Goal: Transaction & Acquisition: Purchase product/service

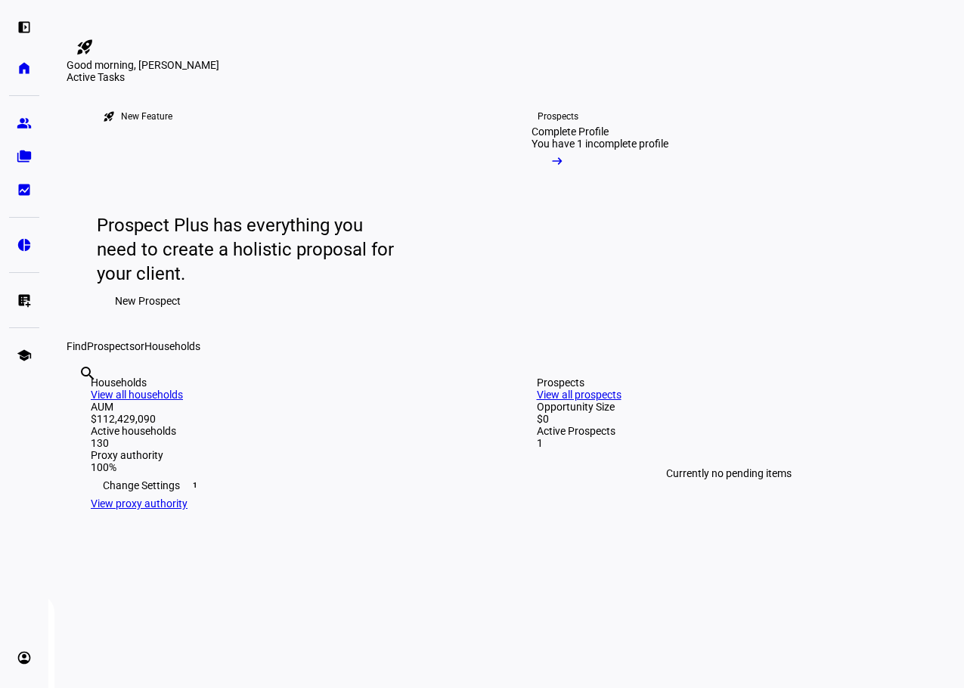
click at [394, 71] on div "Good morning, [PERSON_NAME]" at bounding box center [507, 65] width 880 height 12
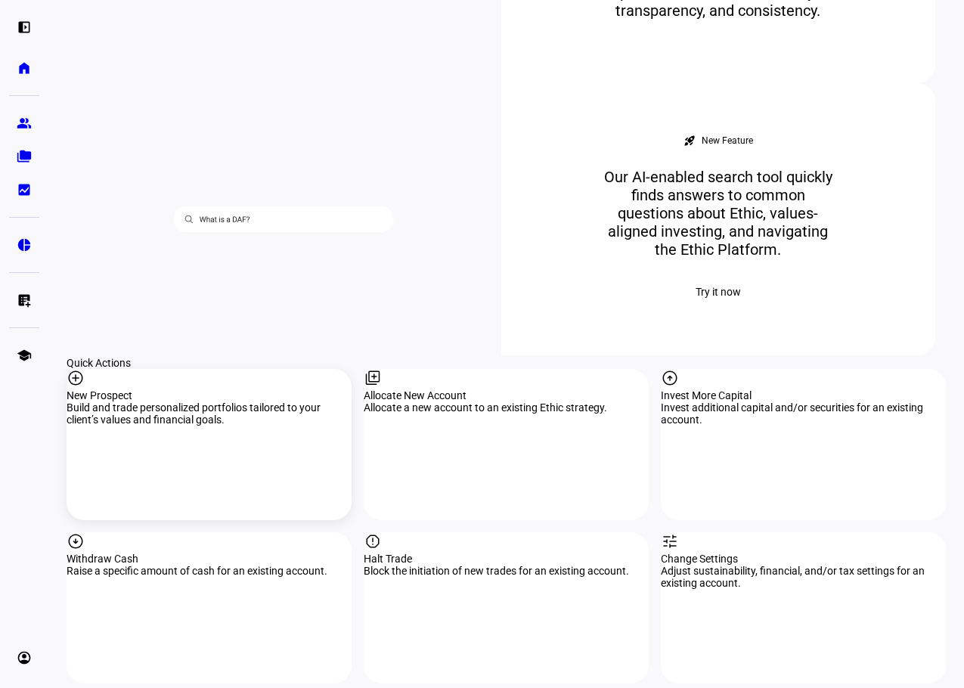
scroll to position [1210, 0]
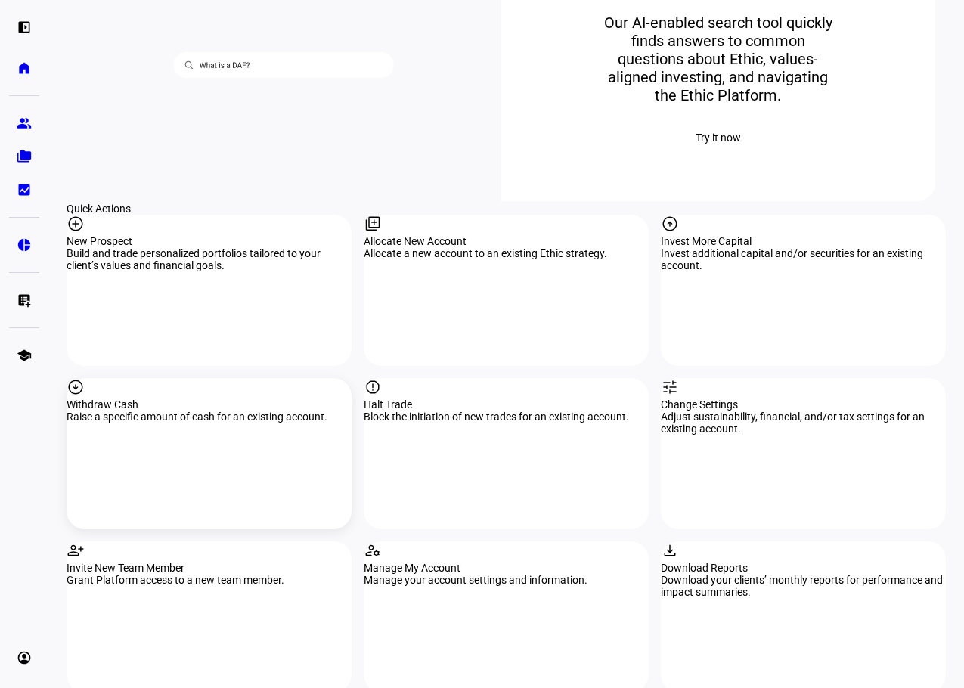
click at [163, 386] on div "arrow_circle_down Withdraw Cash Raise a specific amount of cash for an existing…" at bounding box center [209, 453] width 285 height 151
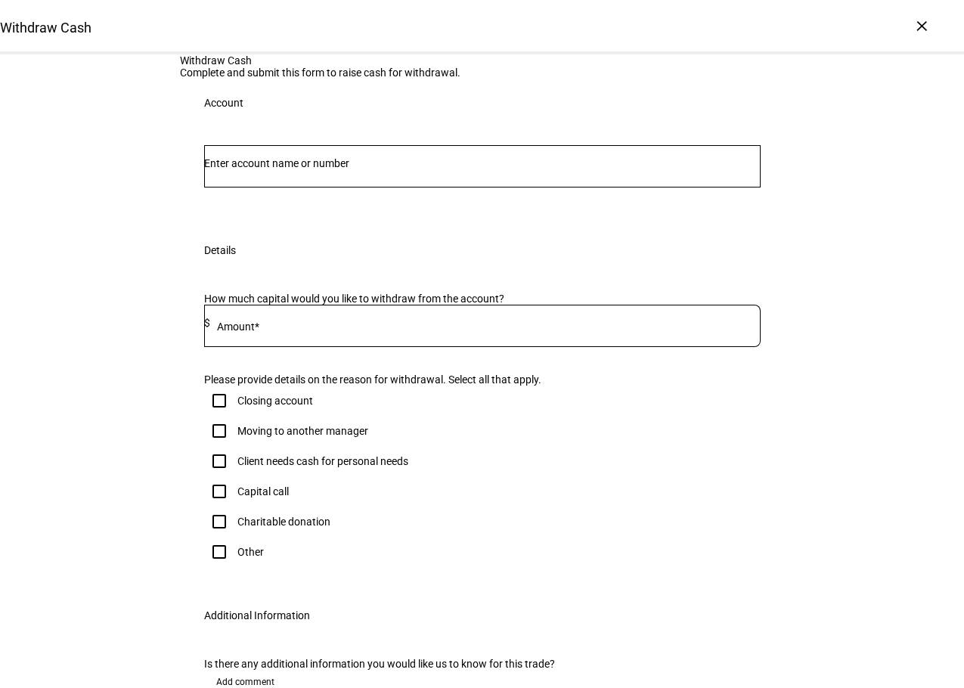
click at [495, 226] on div "Account" at bounding box center [482, 176] width 605 height 99
click at [376, 169] on input "Number" at bounding box center [482, 163] width 557 height 12
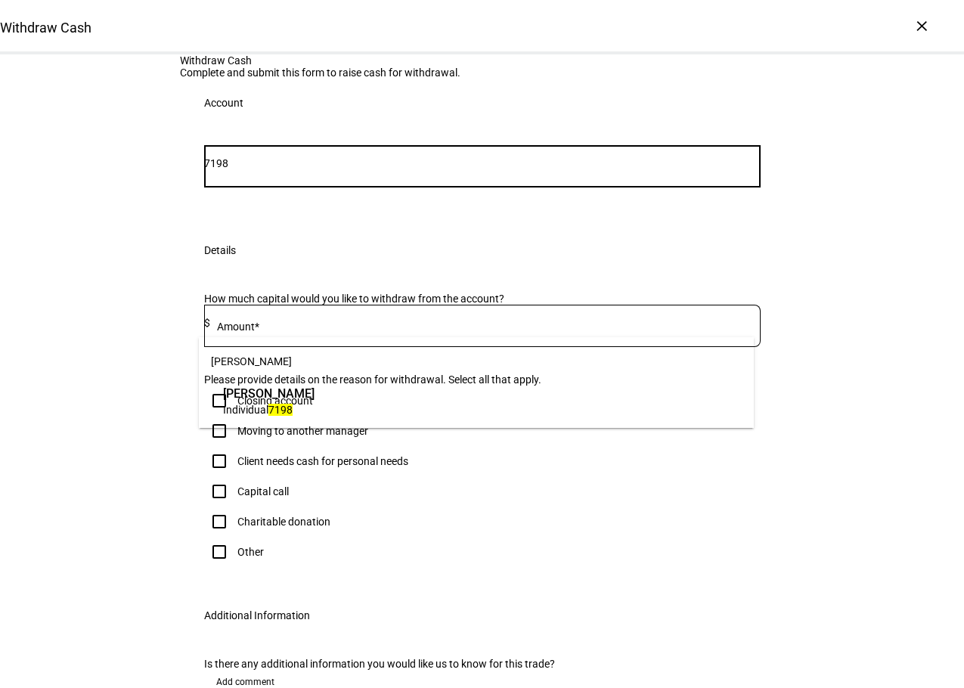
type input "7198"
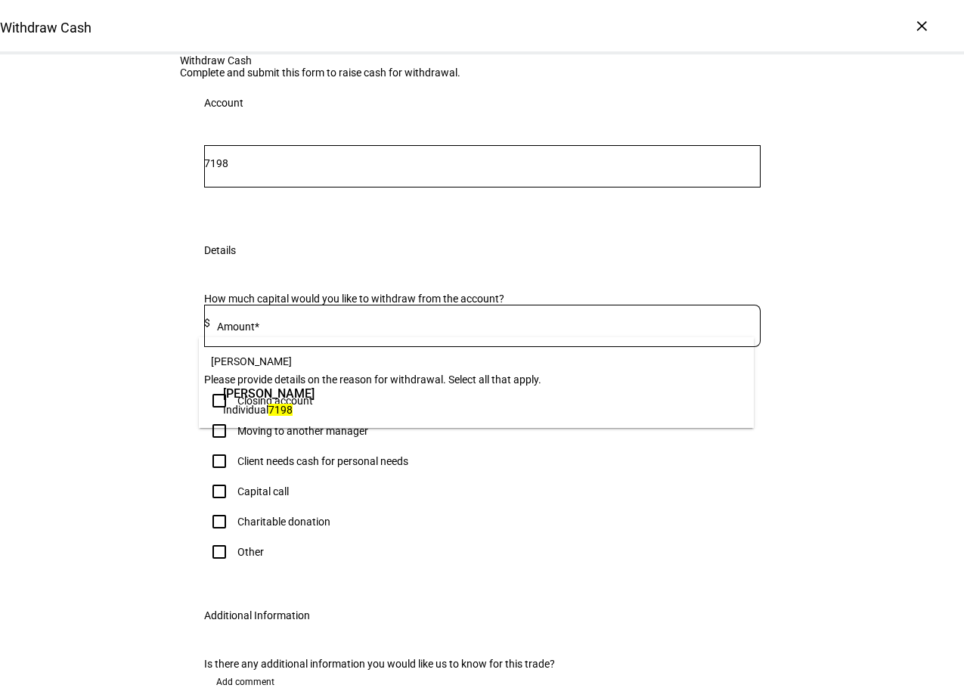
click at [280, 392] on span "[PERSON_NAME]" at bounding box center [269, 393] width 92 height 17
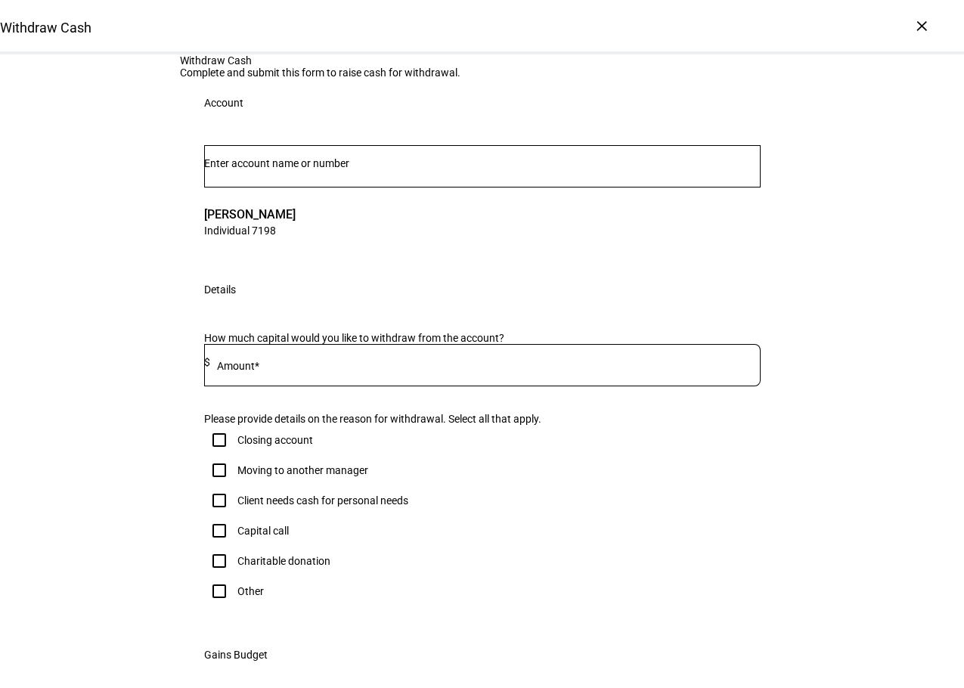
click at [268, 368] on input at bounding box center [485, 362] width 551 height 12
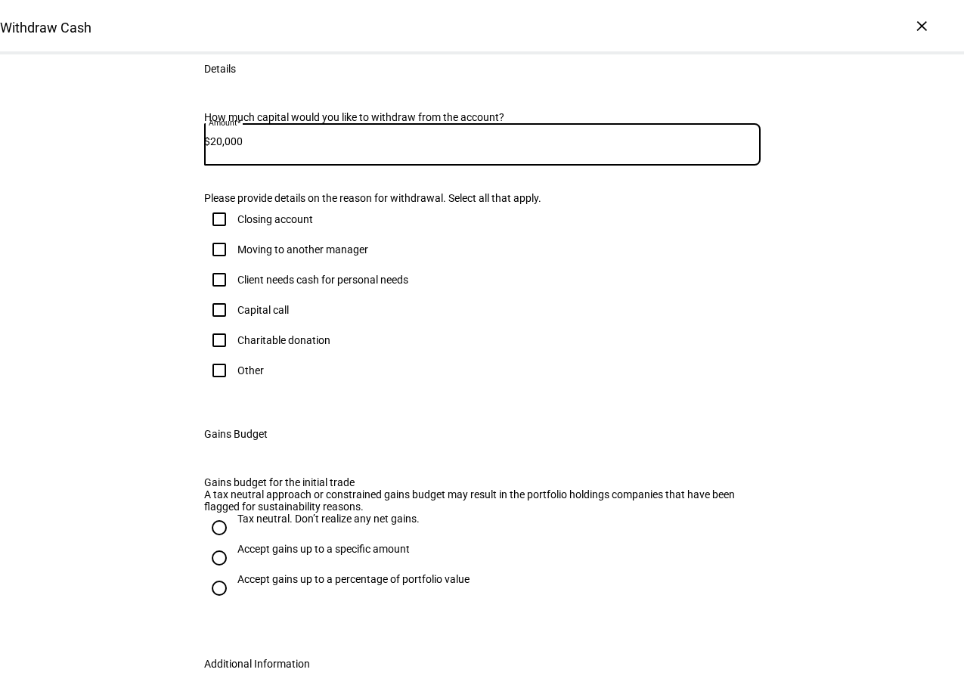
scroll to position [227, 0]
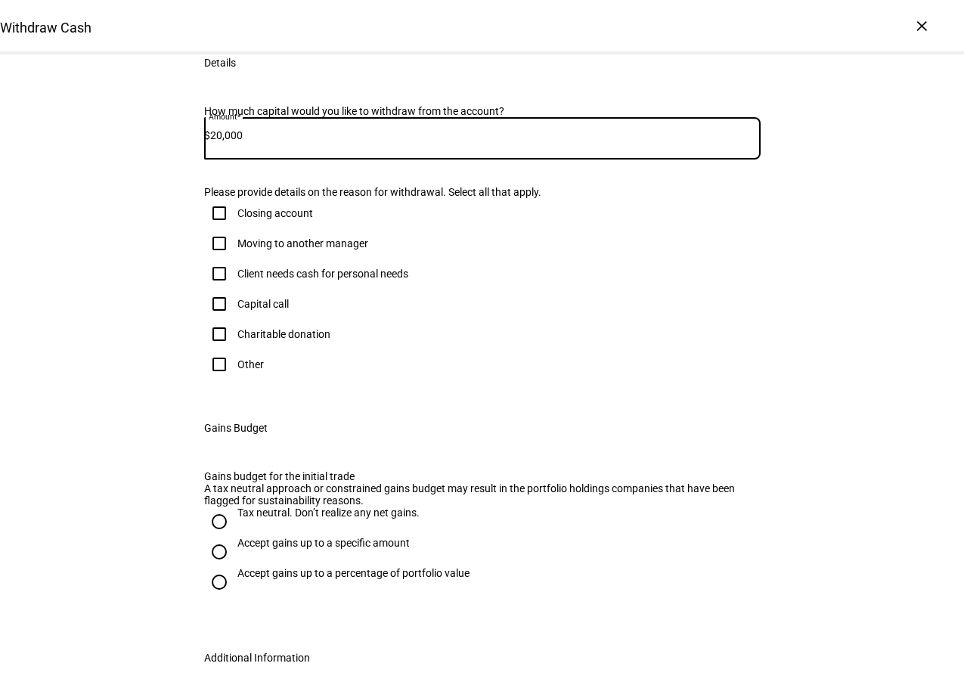
type input "20,000"
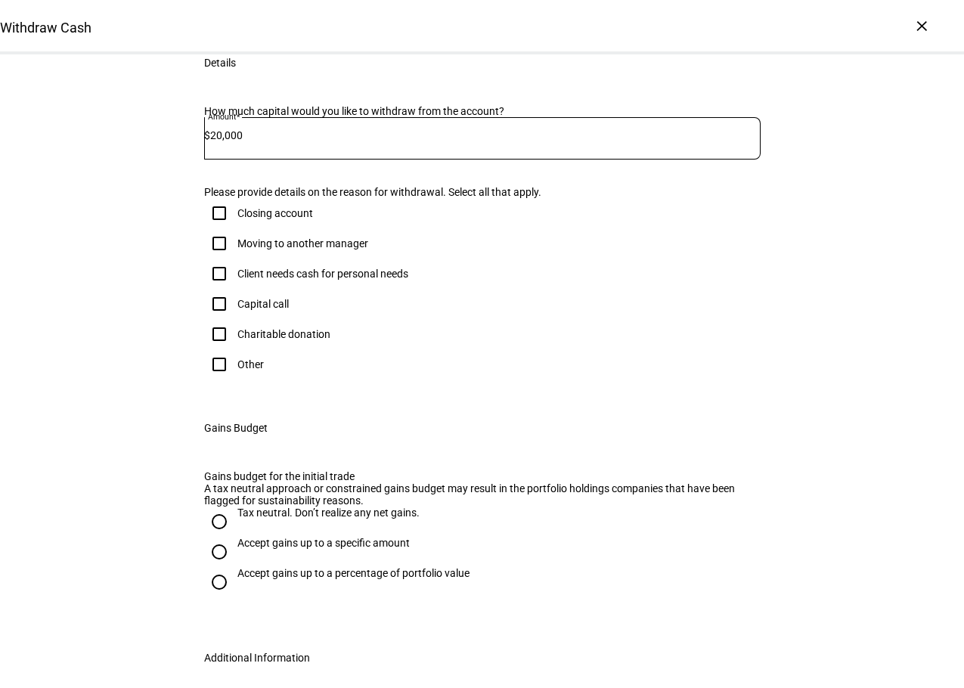
click at [214, 289] on input "Client needs cash for personal needs" at bounding box center [219, 274] width 30 height 30
checkbox input "true"
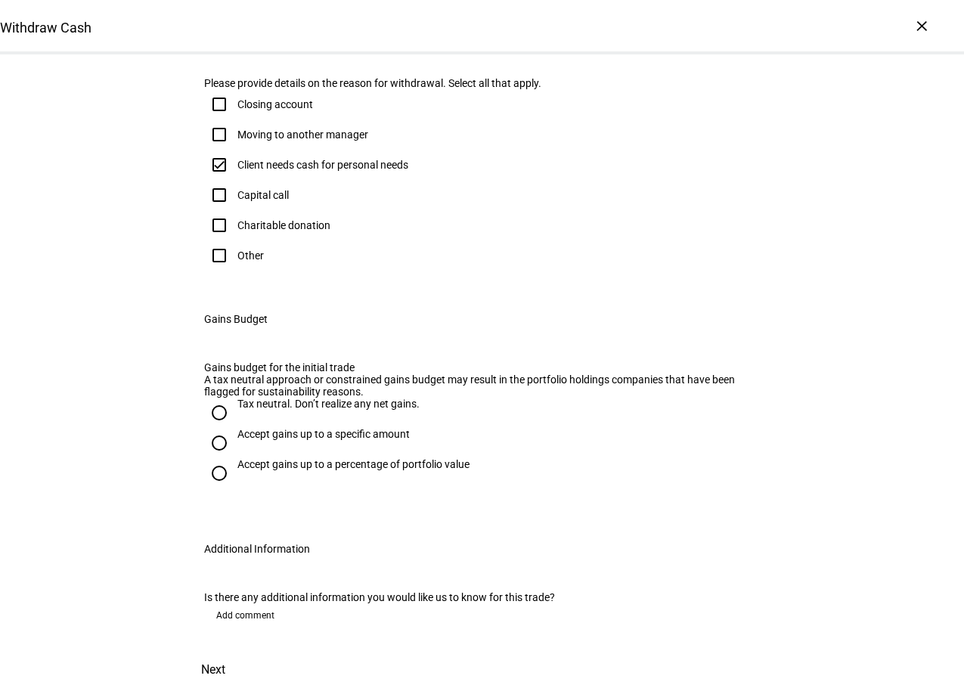
scroll to position [530, 0]
click at [212, 428] on input "Tax neutral. Don’t realize any net gains." at bounding box center [219, 413] width 30 height 30
radio input "true"
click at [225, 652] on span "Next" at bounding box center [213, 670] width 24 height 36
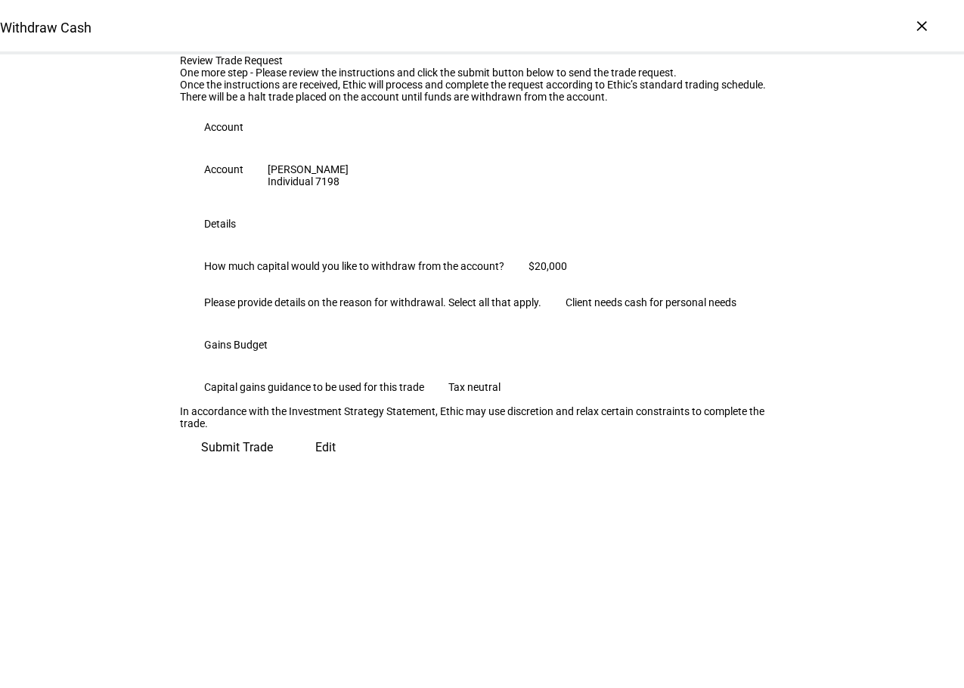
scroll to position [3, 0]
click at [464, 200] on eth-form-table-row "Account [PERSON_NAME] Individual 7198" at bounding box center [482, 175] width 605 height 48
click at [393, 200] on eth-form-table-row "Account [PERSON_NAME] Individual 7198" at bounding box center [482, 175] width 605 height 48
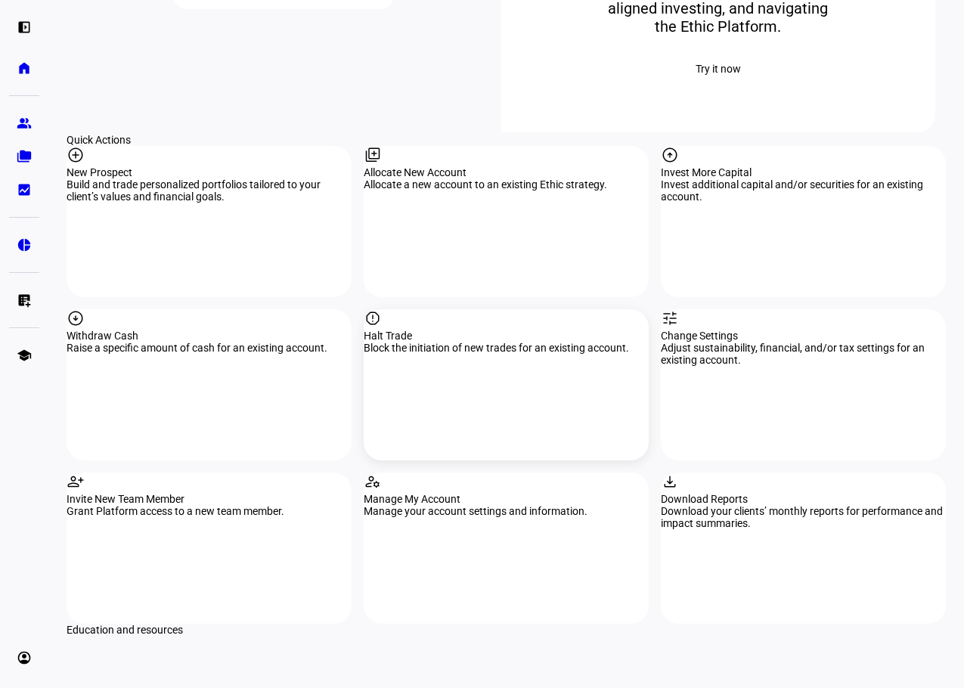
scroll to position [1286, 0]
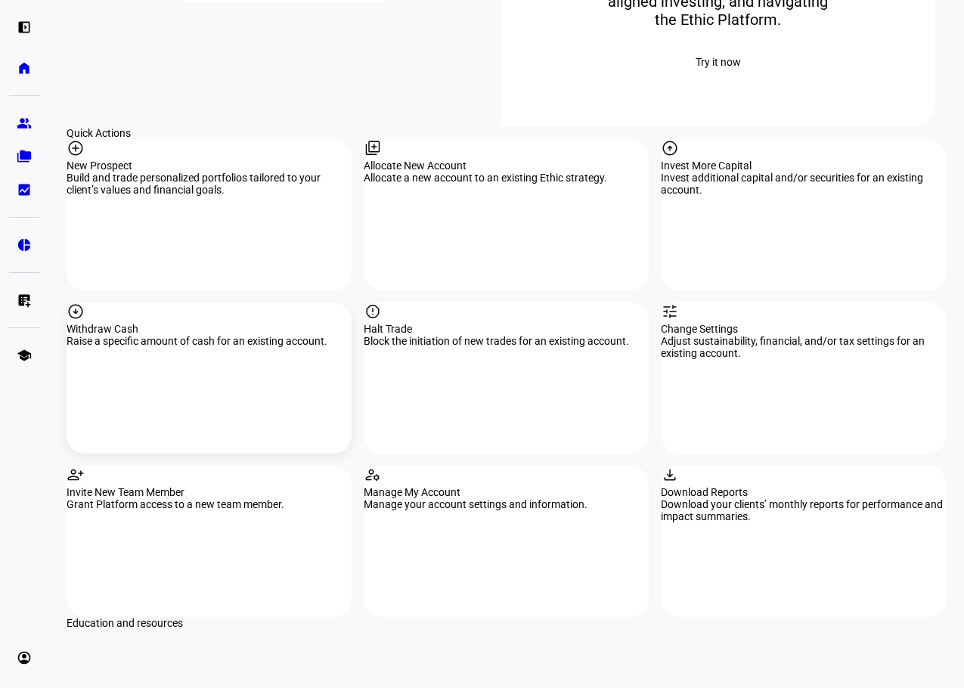
click at [209, 328] on div "Withdraw Cash" at bounding box center [209, 329] width 285 height 12
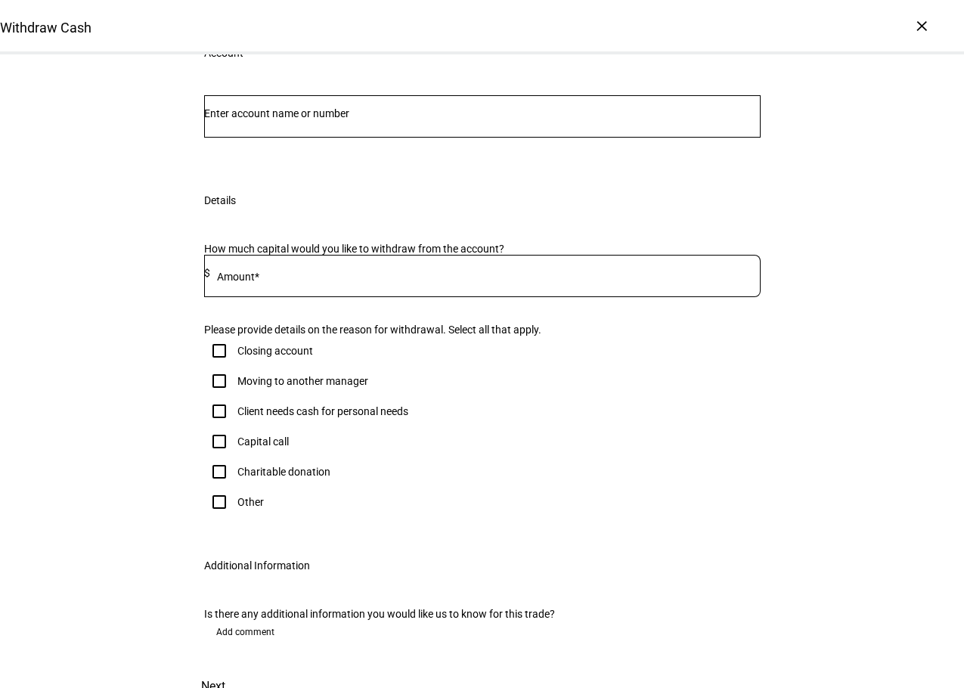
scroll to position [76, 0]
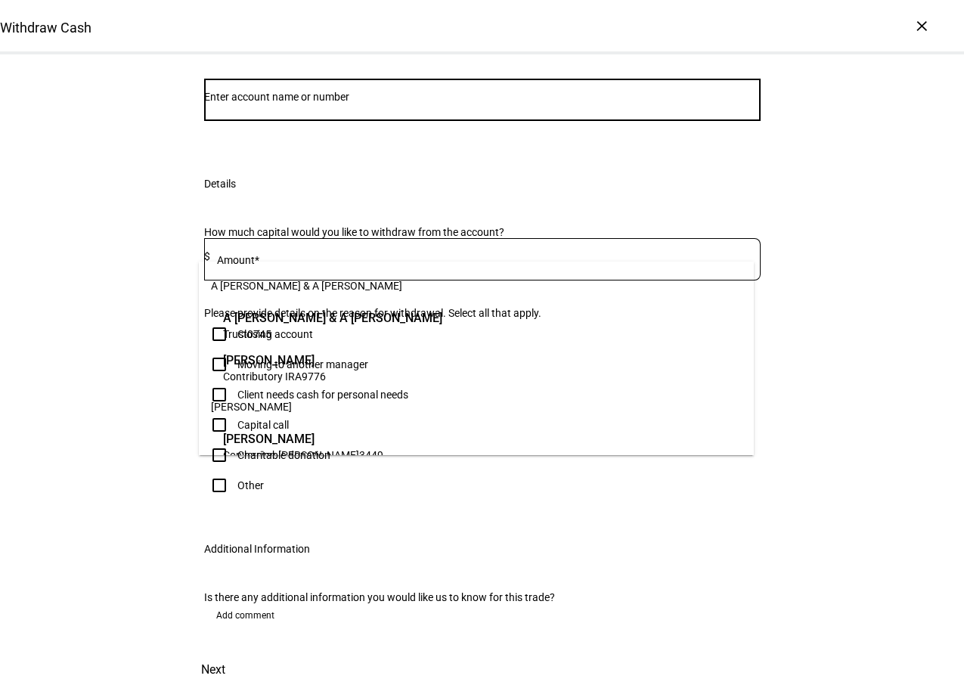
click at [318, 103] on input "Number" at bounding box center [482, 97] width 557 height 12
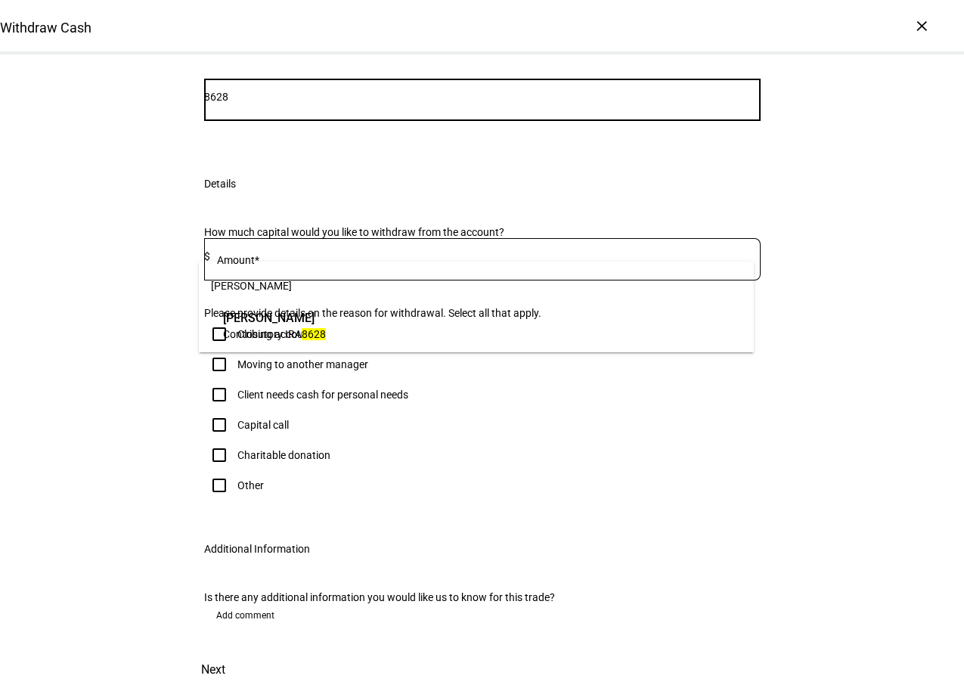
type input "8628"
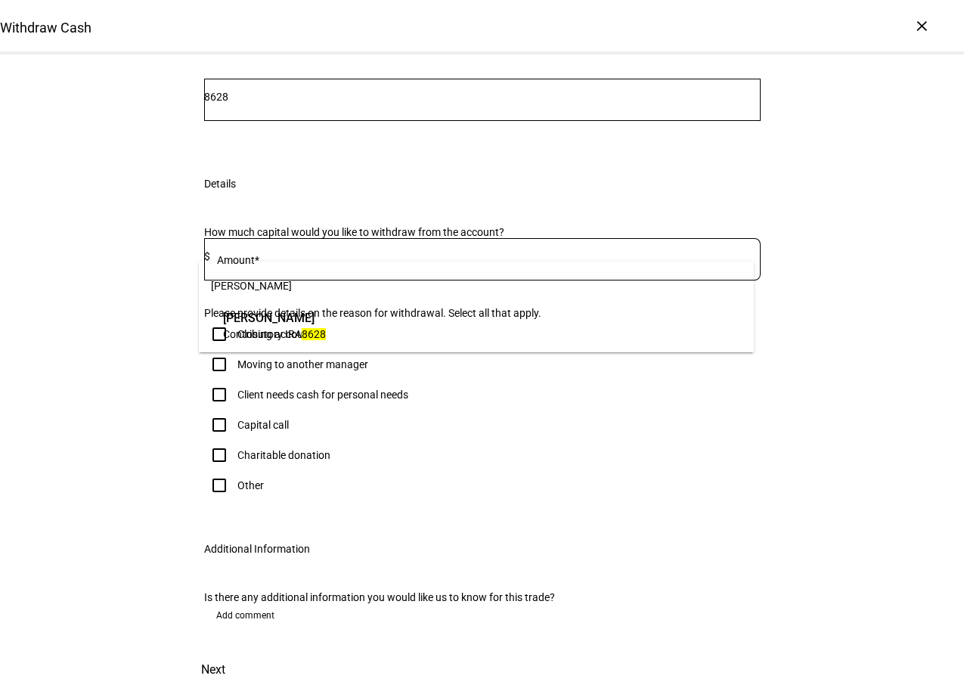
click at [302, 331] on span "Contributory IRA" at bounding box center [262, 334] width 79 height 12
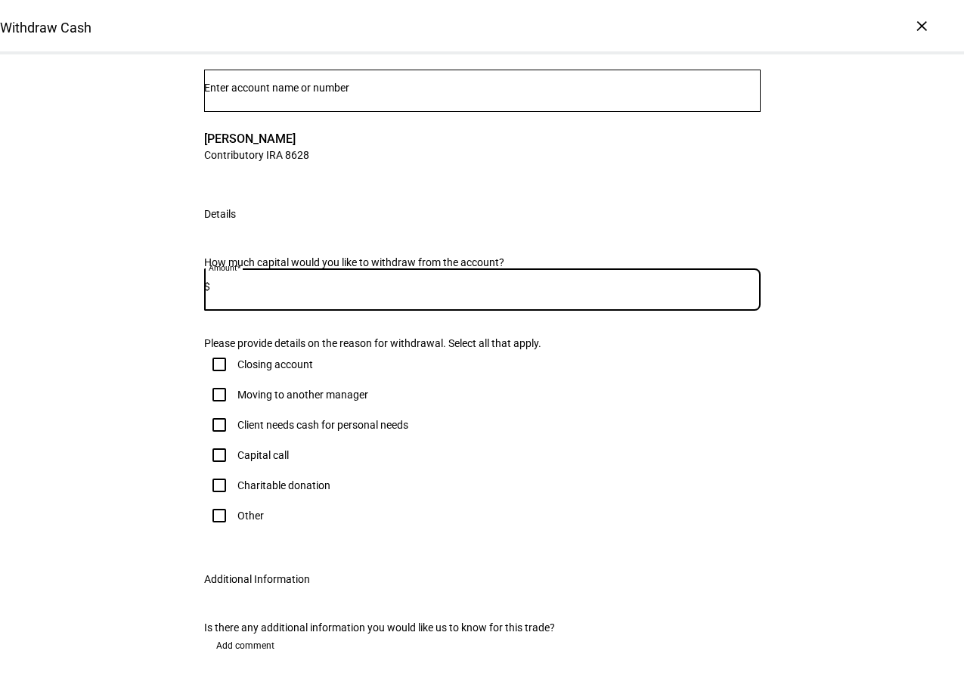
click at [287, 293] on input at bounding box center [485, 287] width 551 height 12
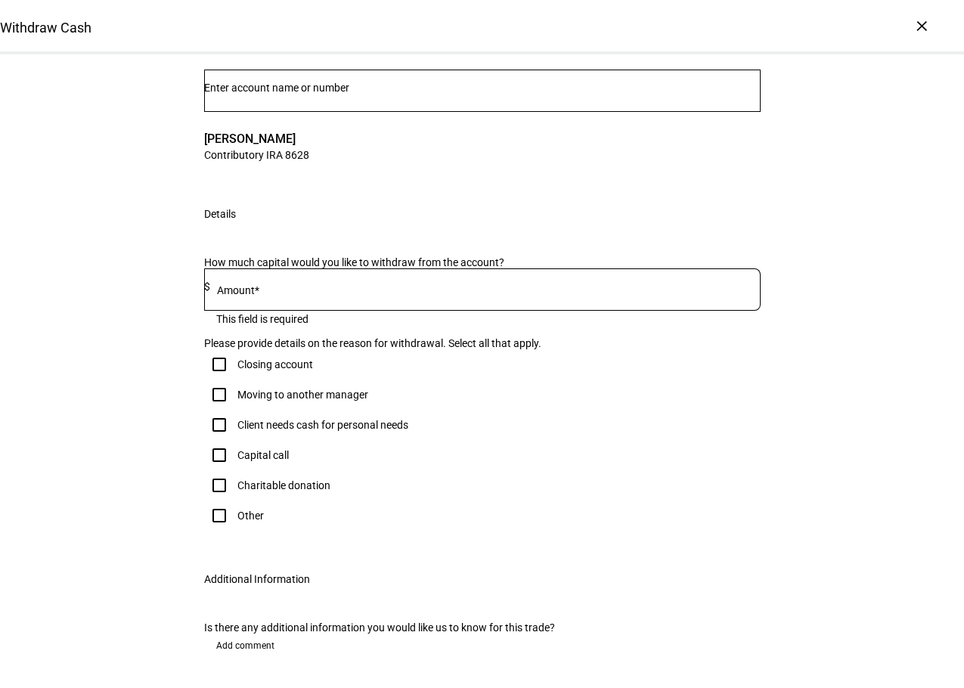
click at [236, 297] on mat-label "Amount*" at bounding box center [238, 290] width 42 height 12
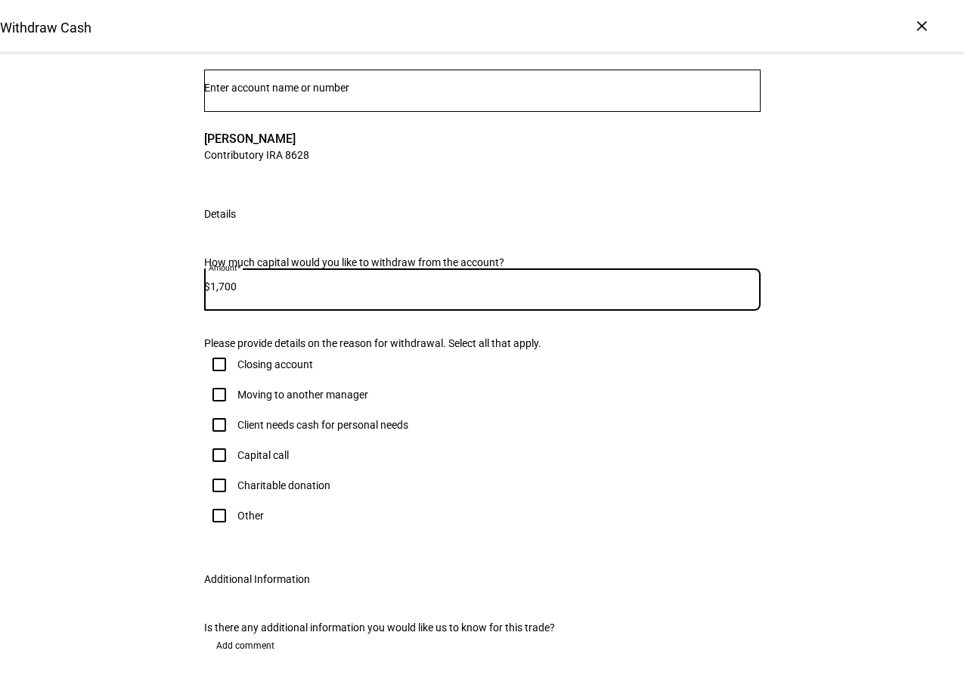
type input "1,700"
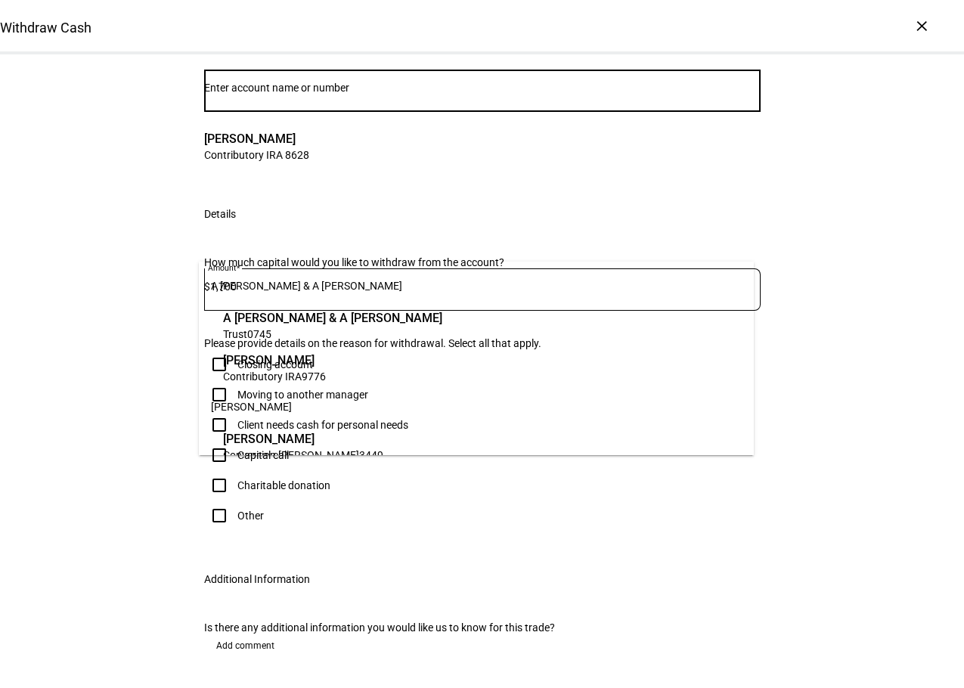
click at [282, 94] on input "Number" at bounding box center [482, 88] width 557 height 12
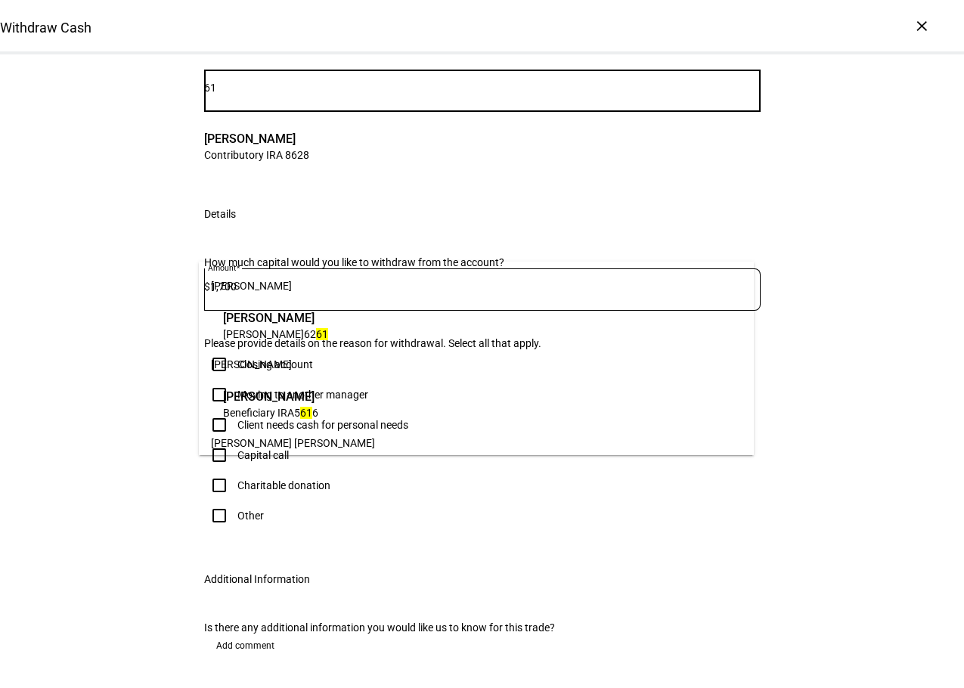
type input "6"
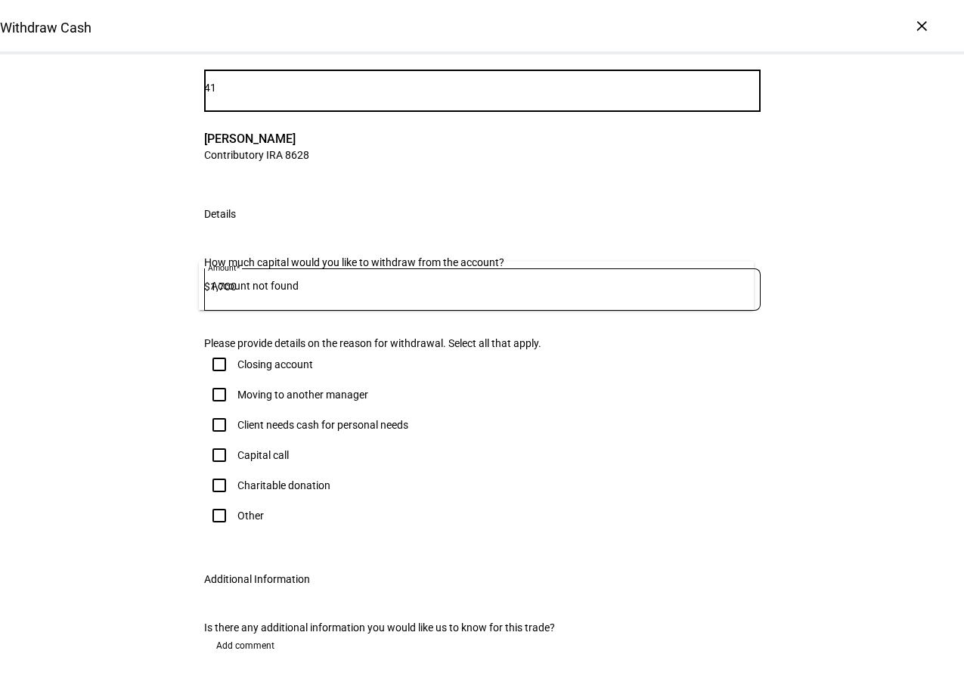
type input "4"
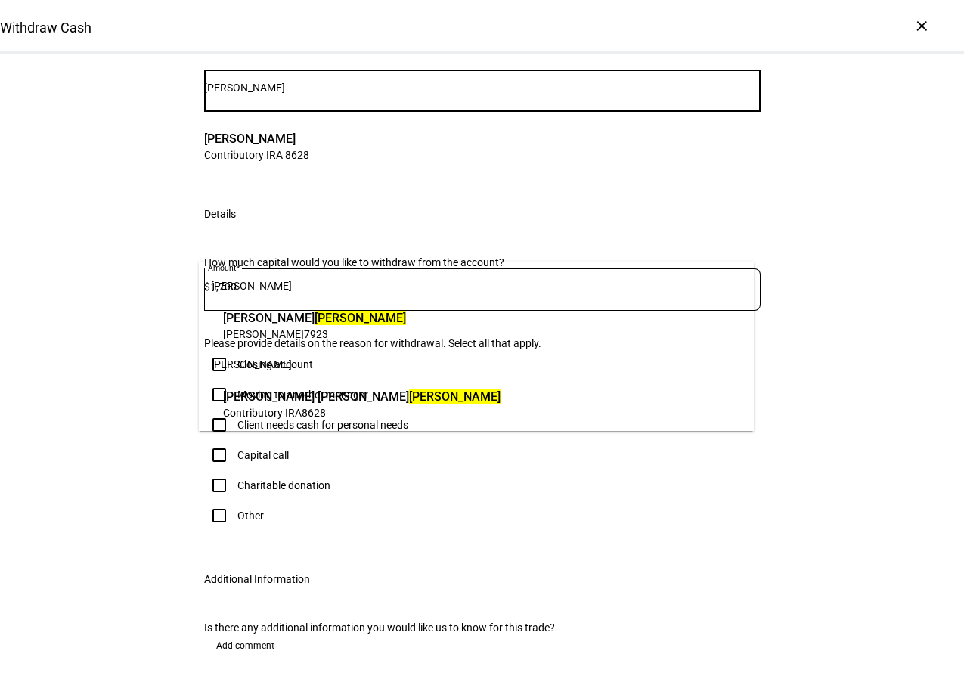
type input "[PERSON_NAME]"
click at [293, 407] on span "Contributory IRA" at bounding box center [262, 413] width 79 height 12
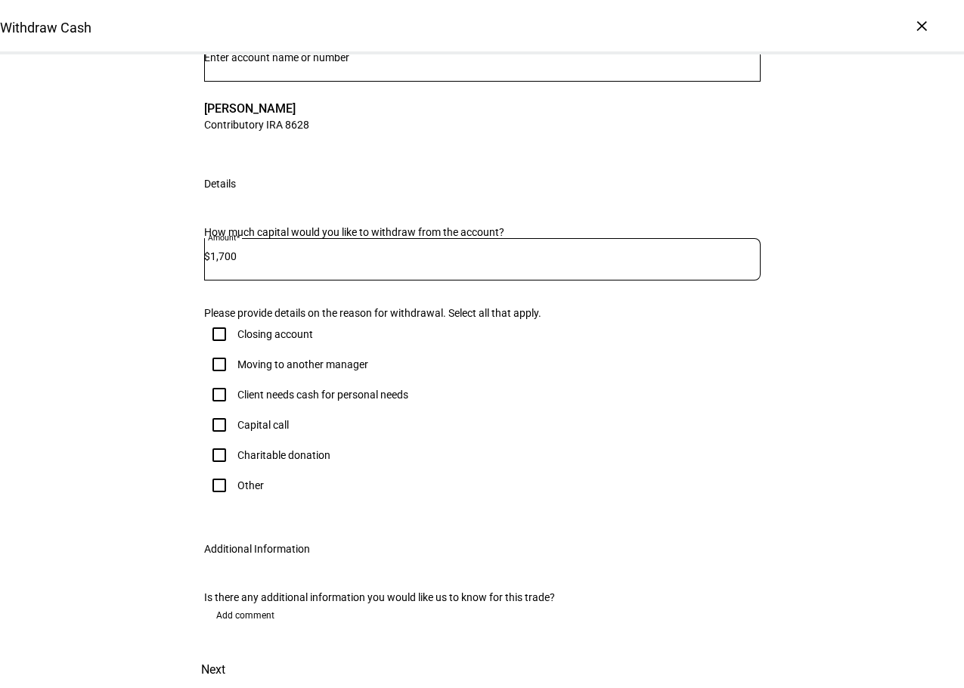
scroll to position [303, 0]
click at [216, 385] on input "Client needs cash for personal needs" at bounding box center [219, 395] width 30 height 30
checkbox input "true"
click at [225, 652] on span "Next" at bounding box center [213, 670] width 24 height 36
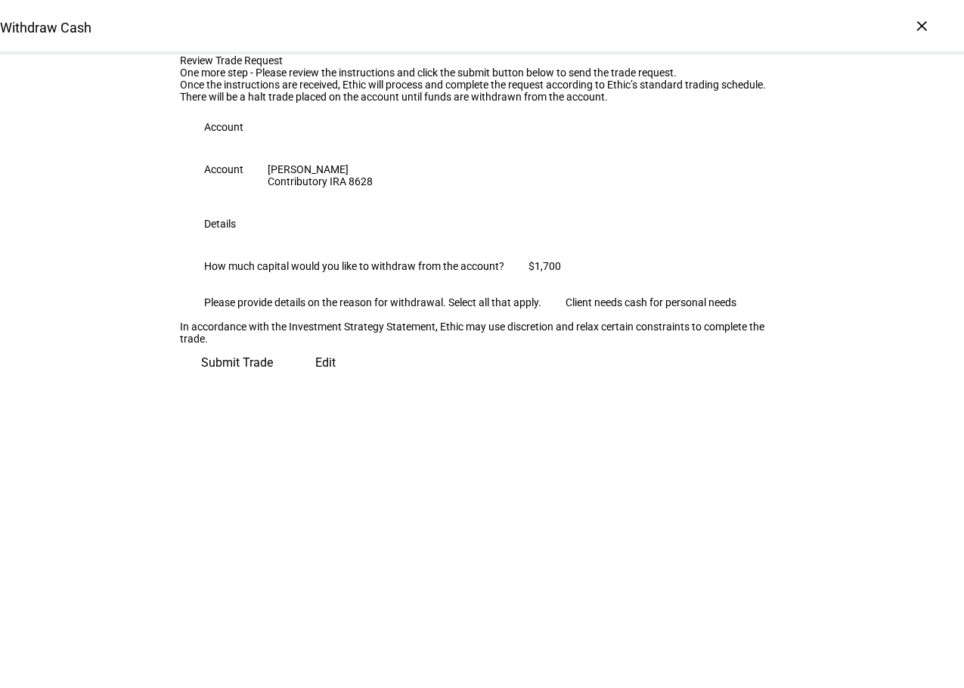
scroll to position [40, 0]
click at [530, 272] on div "$1,700" at bounding box center [545, 266] width 33 height 12
click at [529, 272] on div "$1,700" at bounding box center [545, 266] width 33 height 12
click at [315, 381] on span "Edit" at bounding box center [325, 363] width 20 height 36
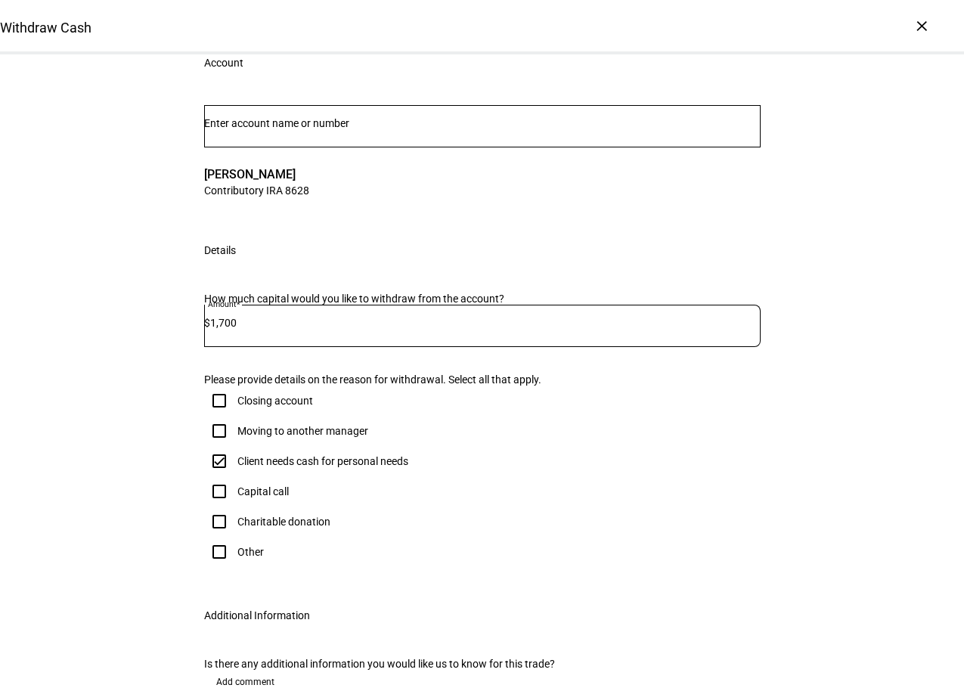
scroll to position [0, 0]
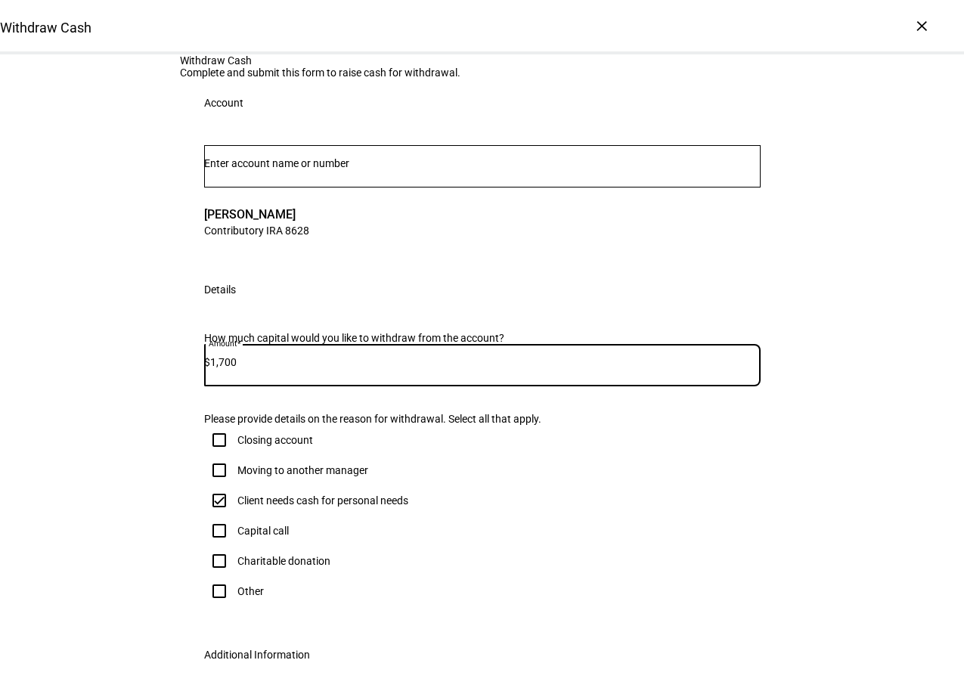
drag, startPoint x: 231, startPoint y: 550, endPoint x: 234, endPoint y: 562, distance: 12.7
click at [219, 368] on input "1,700" at bounding box center [485, 362] width 551 height 12
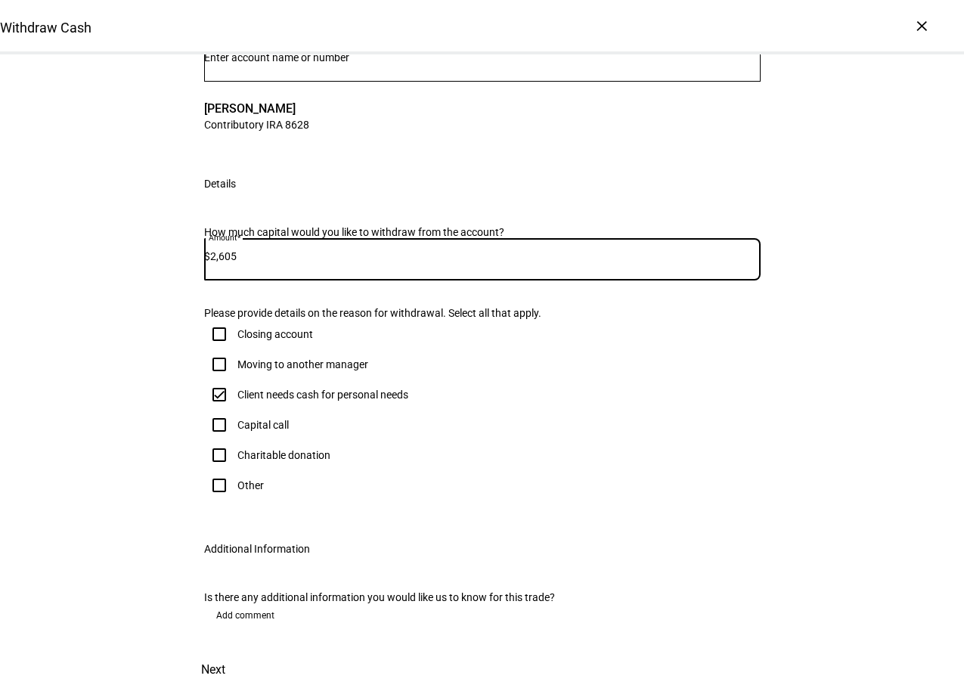
scroll to position [414, 0]
type input "2,605"
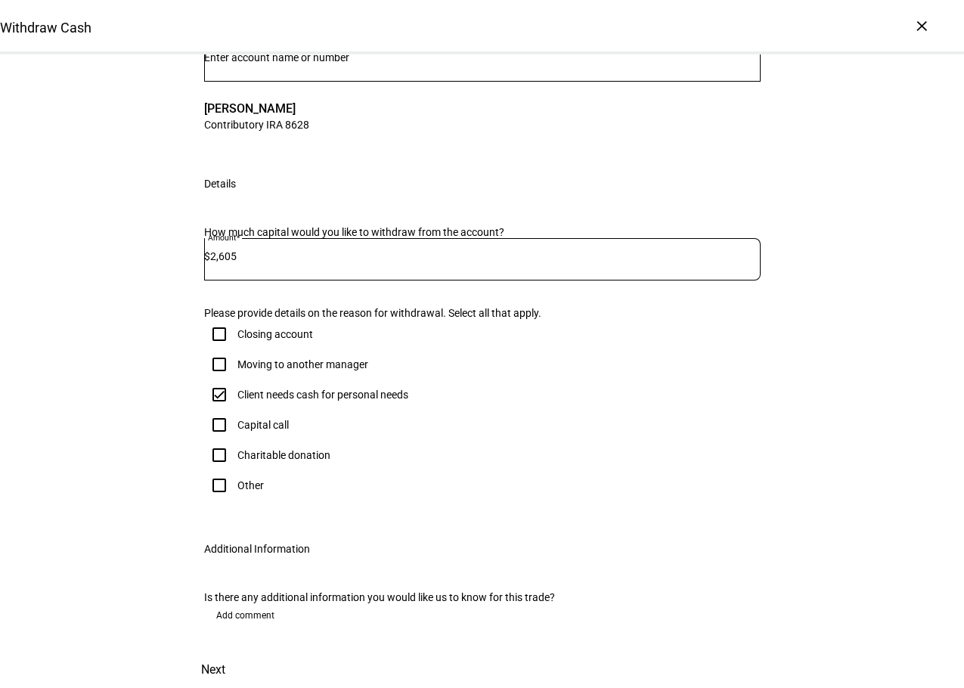
click at [225, 652] on span "Next" at bounding box center [213, 670] width 24 height 36
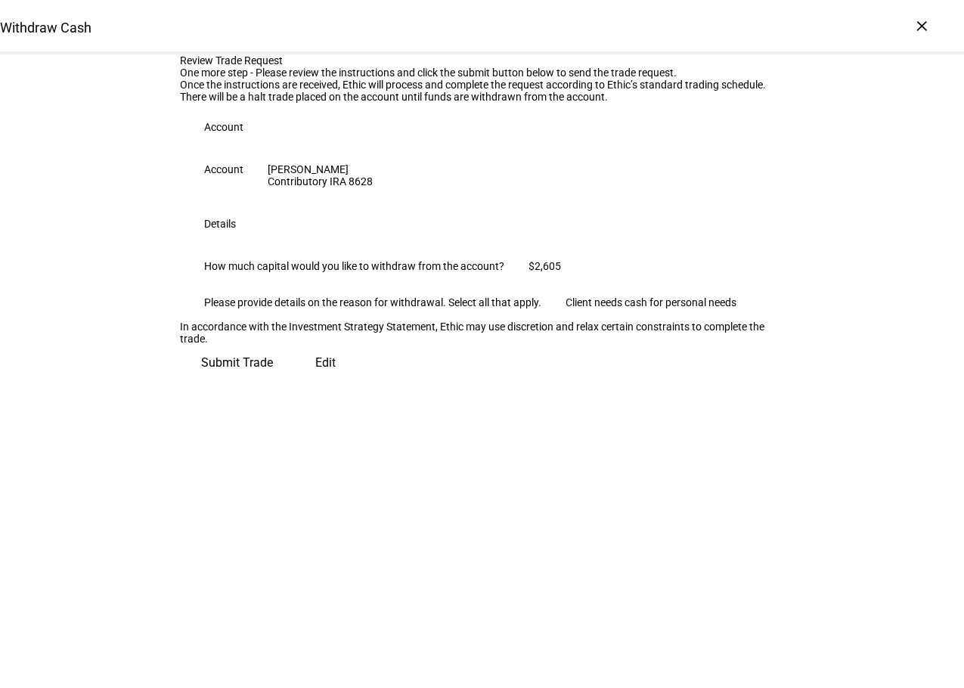
scroll to position [40, 0]
click at [273, 381] on span "Submit Trade" at bounding box center [237, 363] width 72 height 36
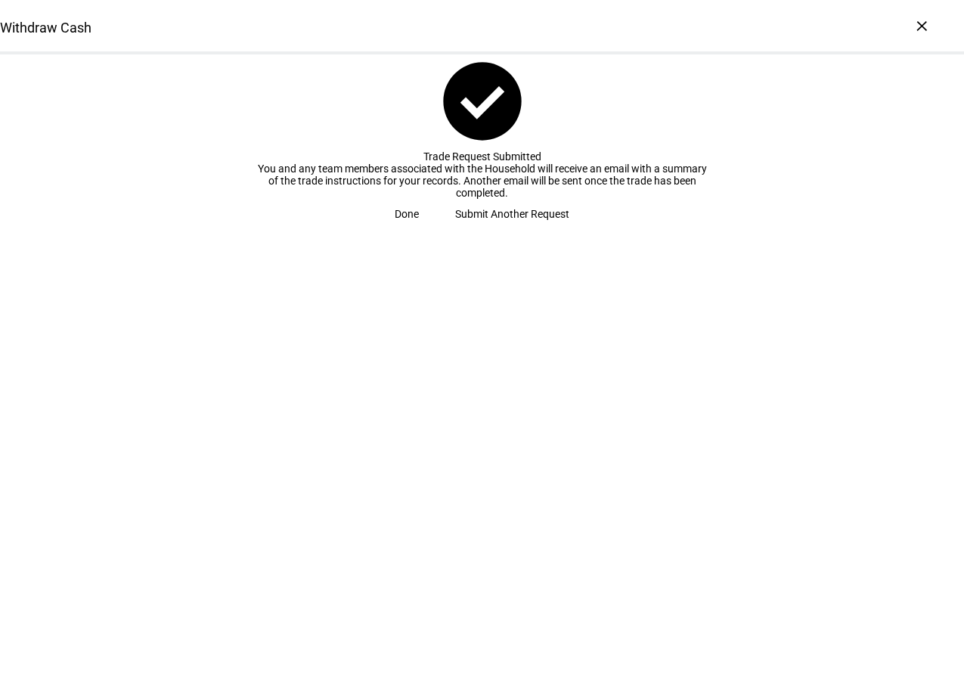
click at [437, 229] on span at bounding box center [407, 214] width 61 height 30
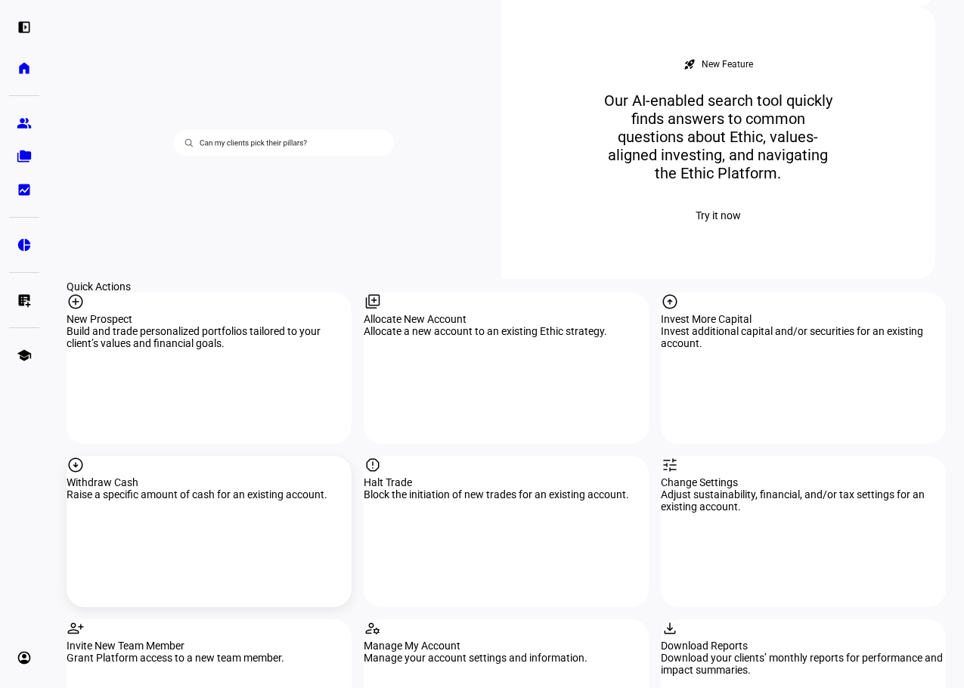
scroll to position [1135, 0]
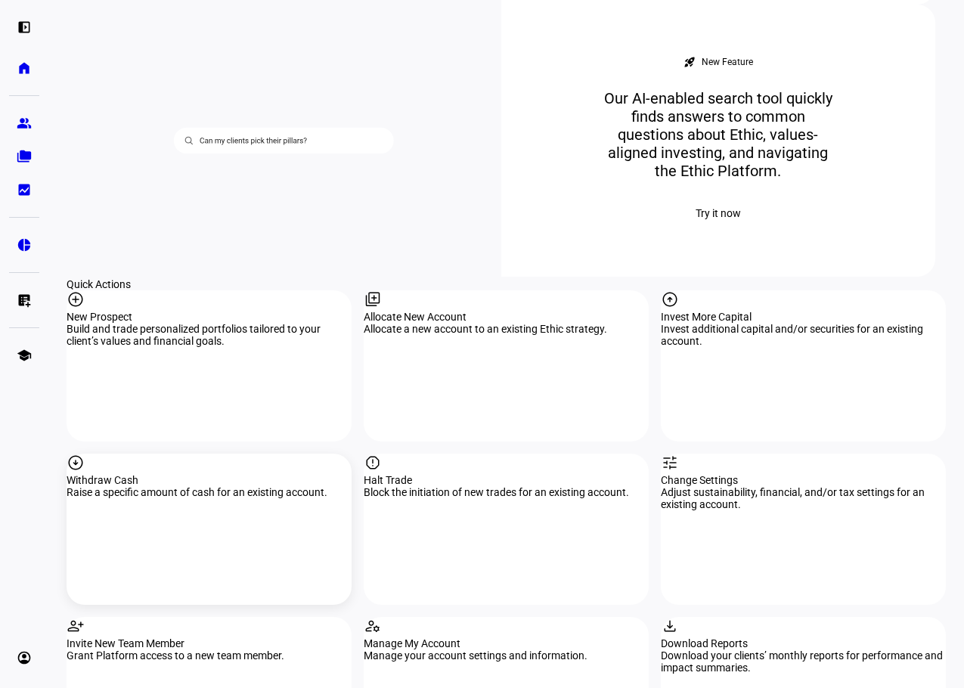
click at [166, 474] on div "Withdraw Cash" at bounding box center [209, 480] width 285 height 12
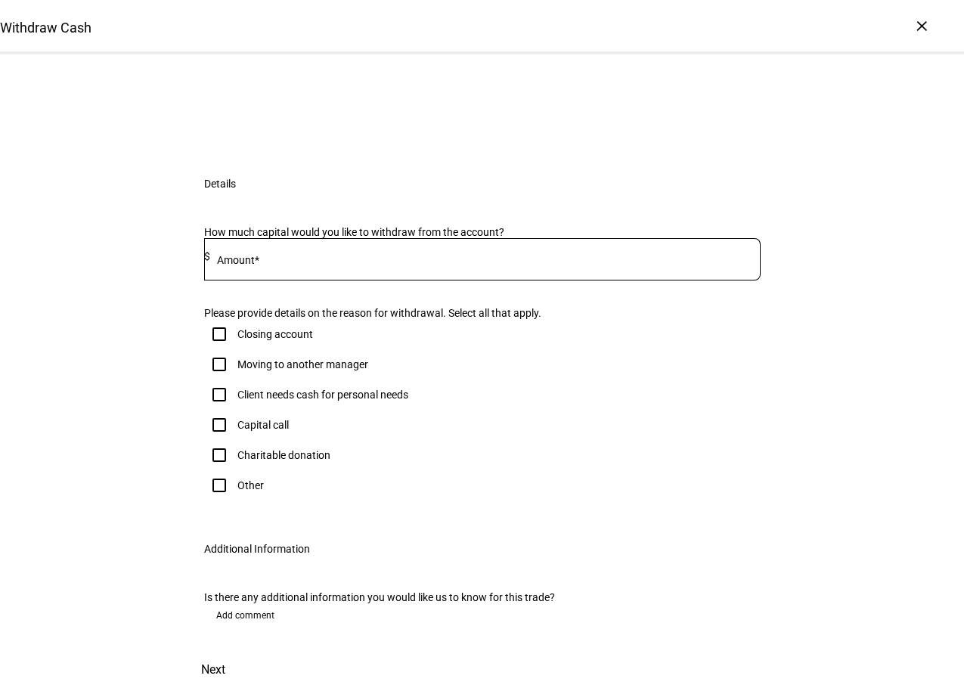
scroll to position [227, 0]
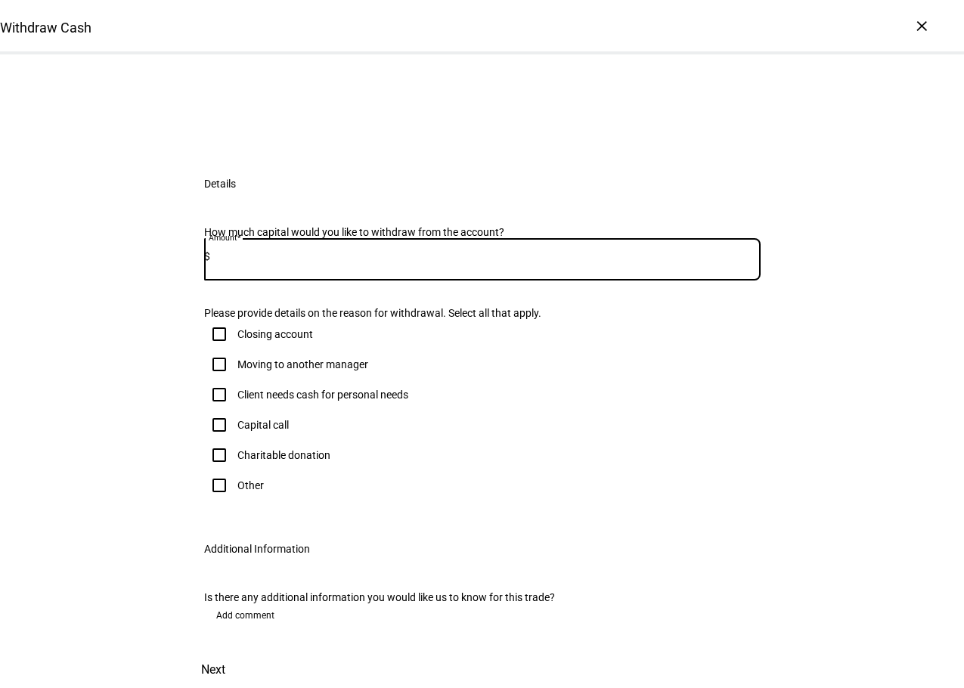
click at [298, 262] on input at bounding box center [485, 256] width 551 height 12
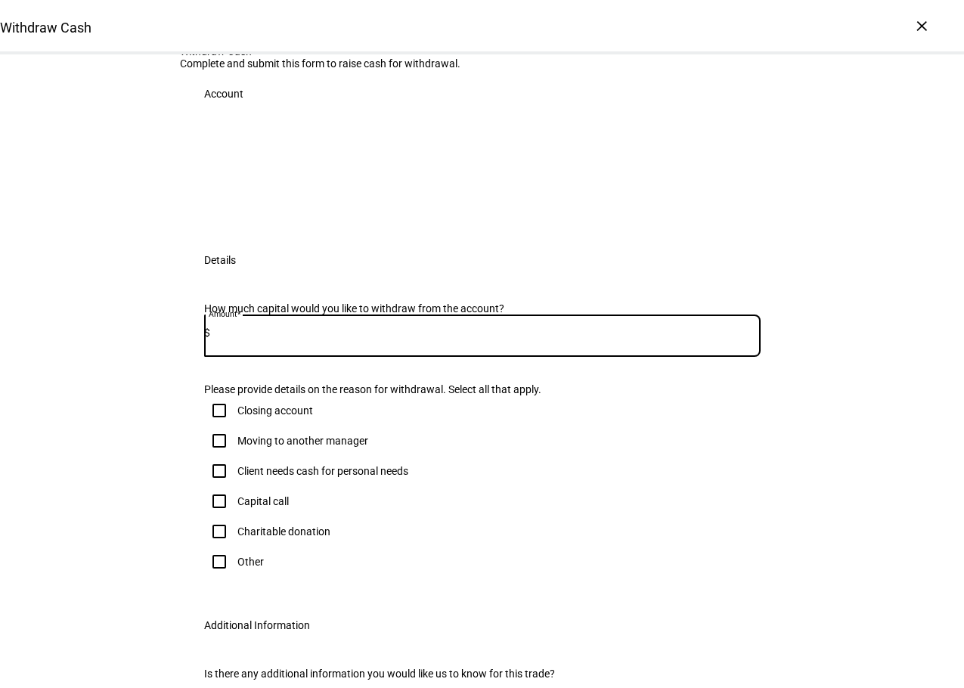
scroll to position [0, 0]
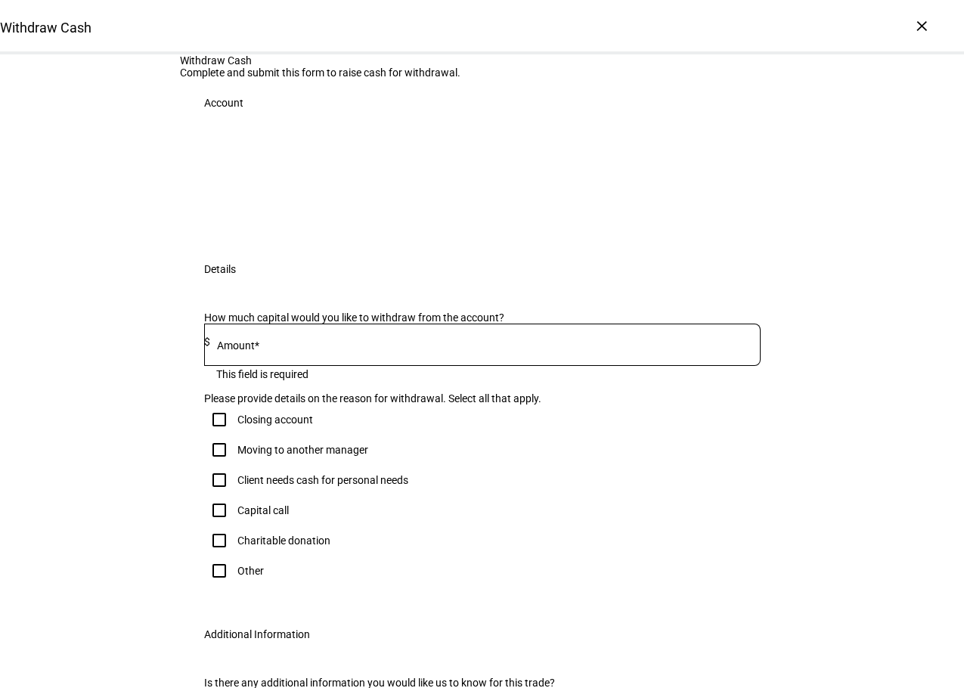
click at [263, 221] on div at bounding box center [482, 183] width 557 height 76
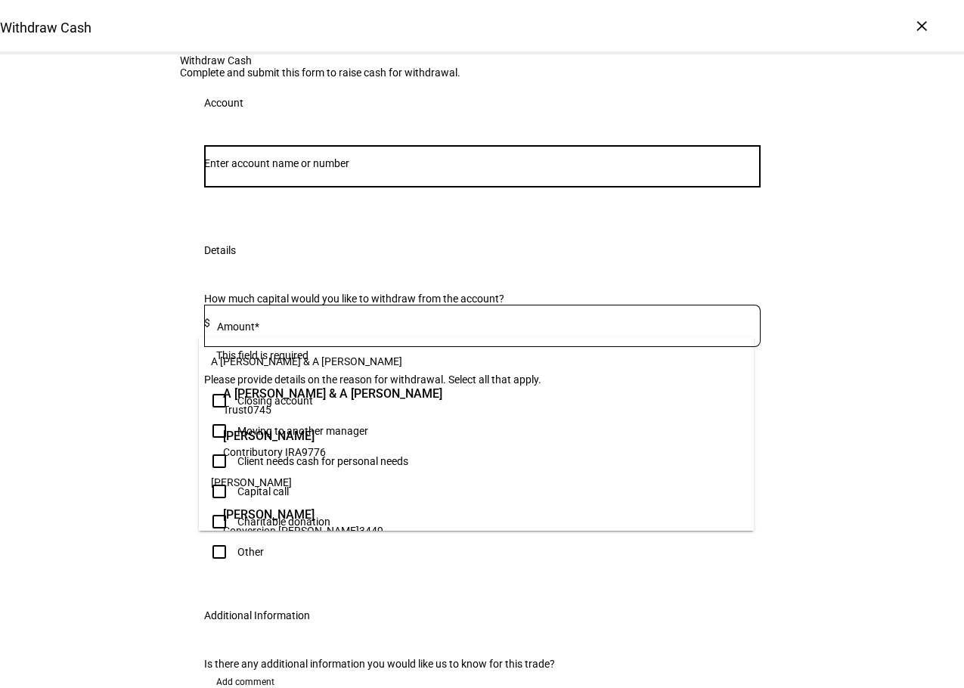
click at [285, 169] on input "Number" at bounding box center [482, 163] width 557 height 12
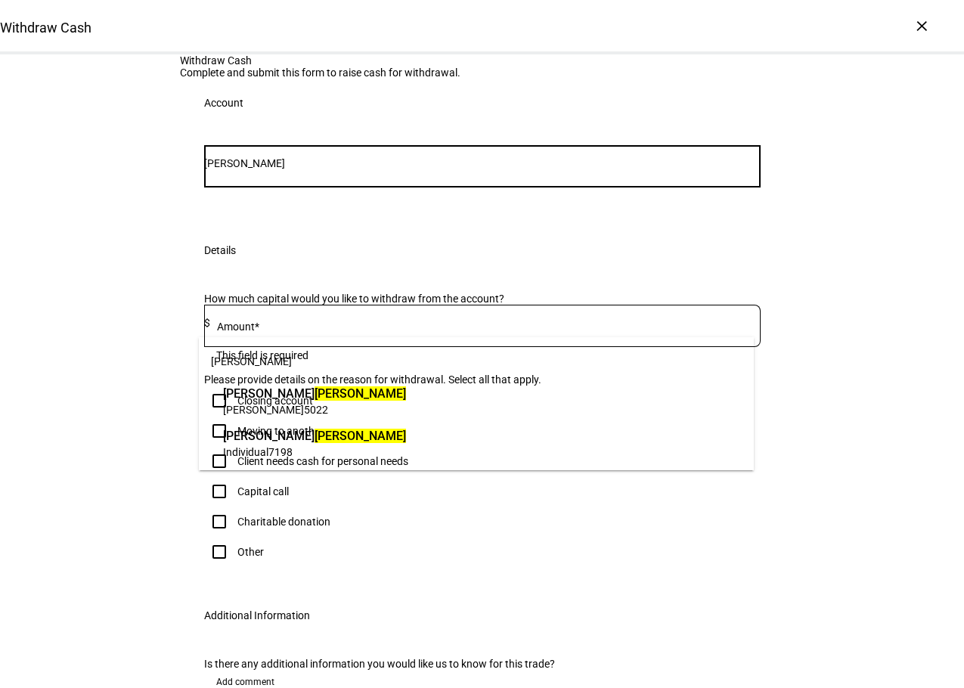
type input "[PERSON_NAME]"
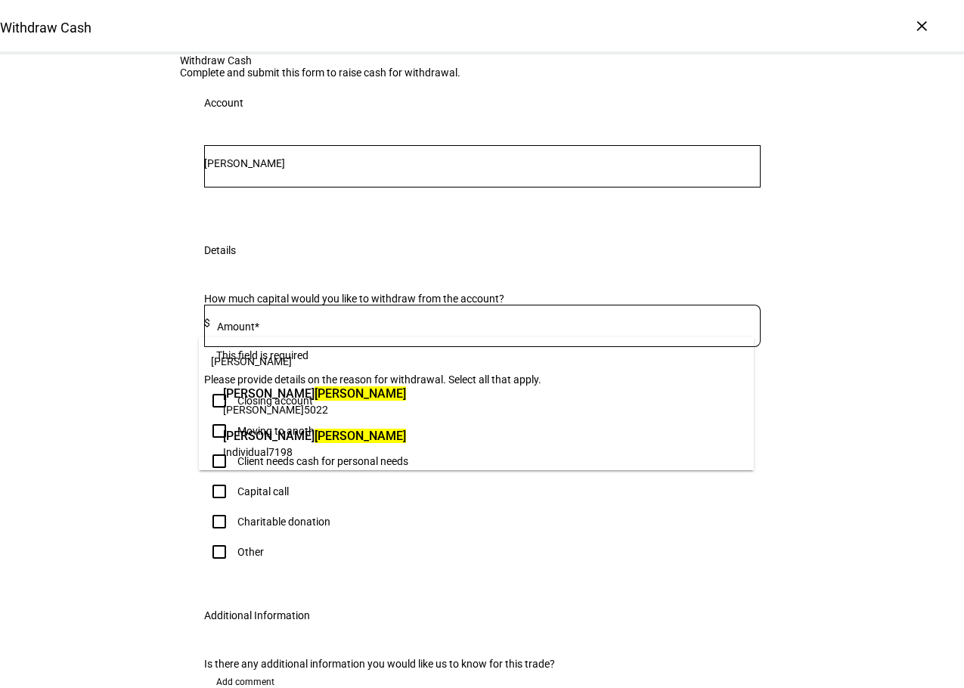
click at [315, 443] on mark "[PERSON_NAME]" at bounding box center [361, 436] width 92 height 14
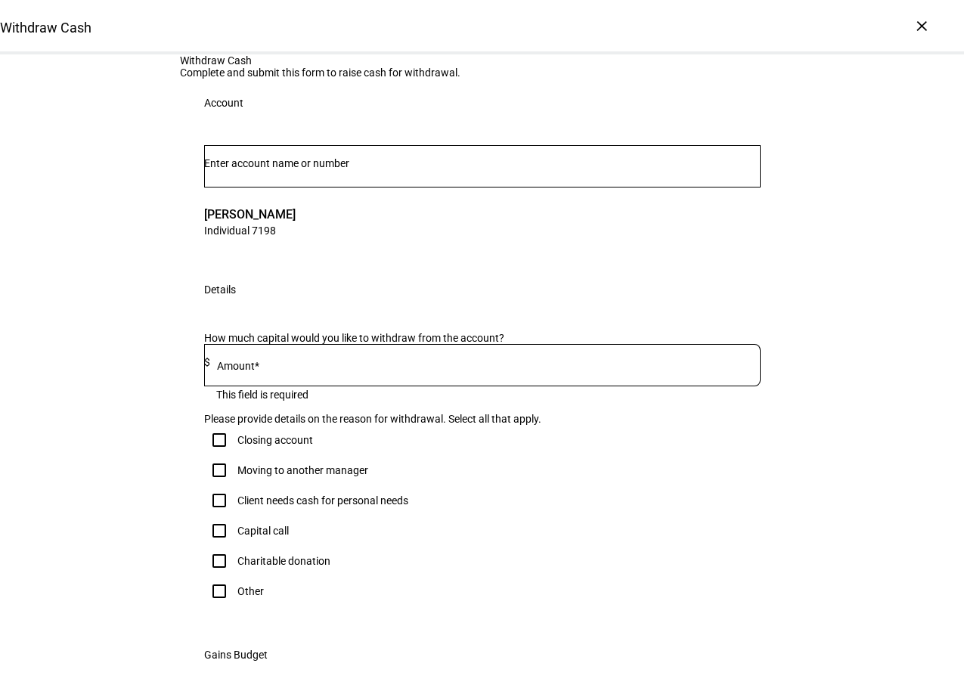
click at [268, 368] on input at bounding box center [485, 362] width 551 height 12
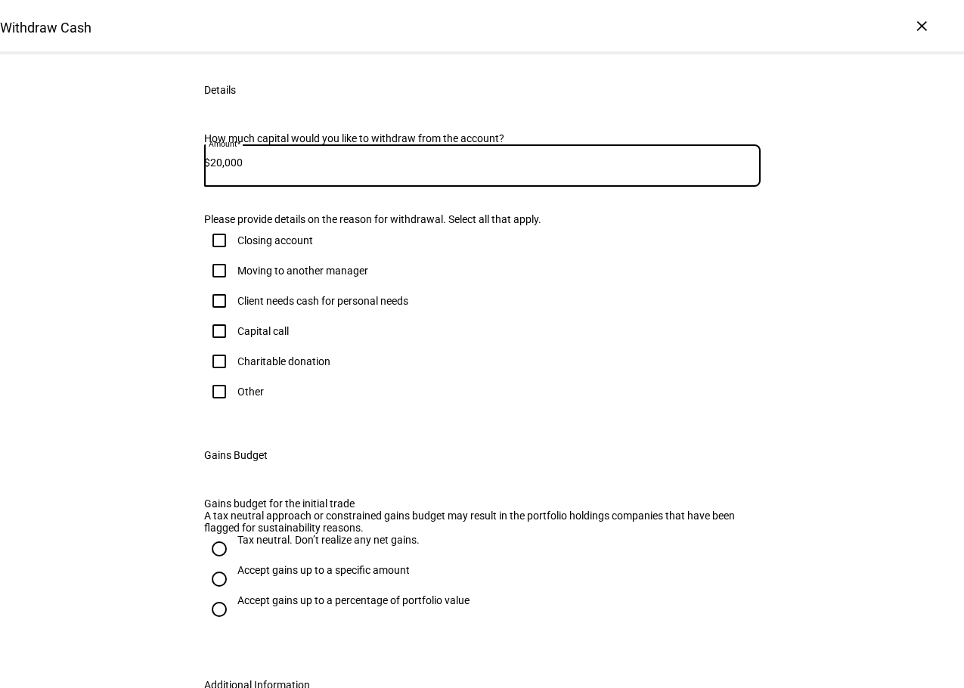
scroll to position [227, 0]
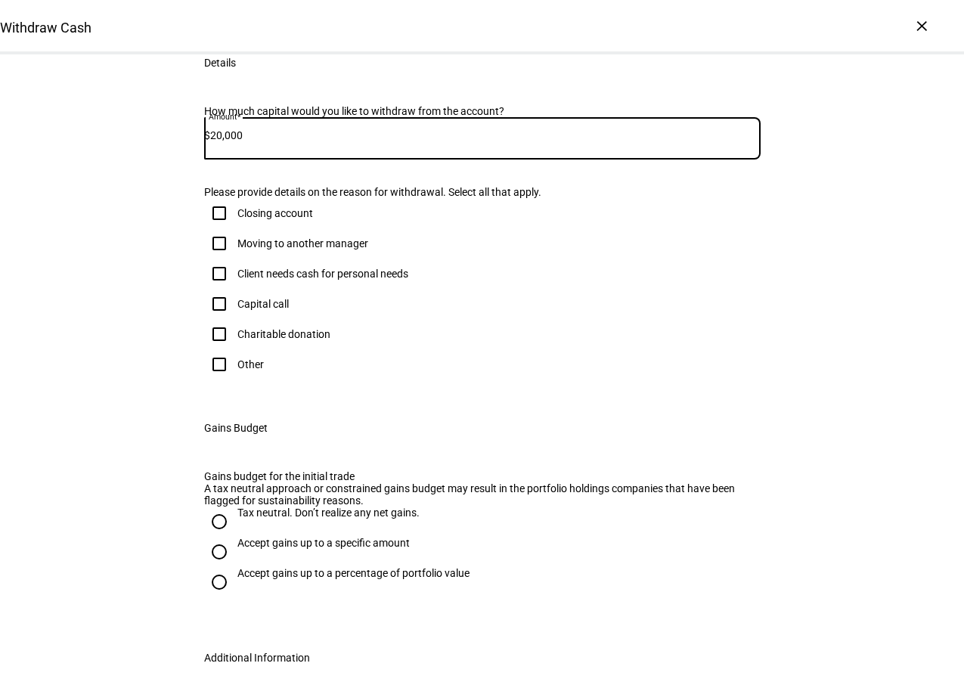
type input "20,000"
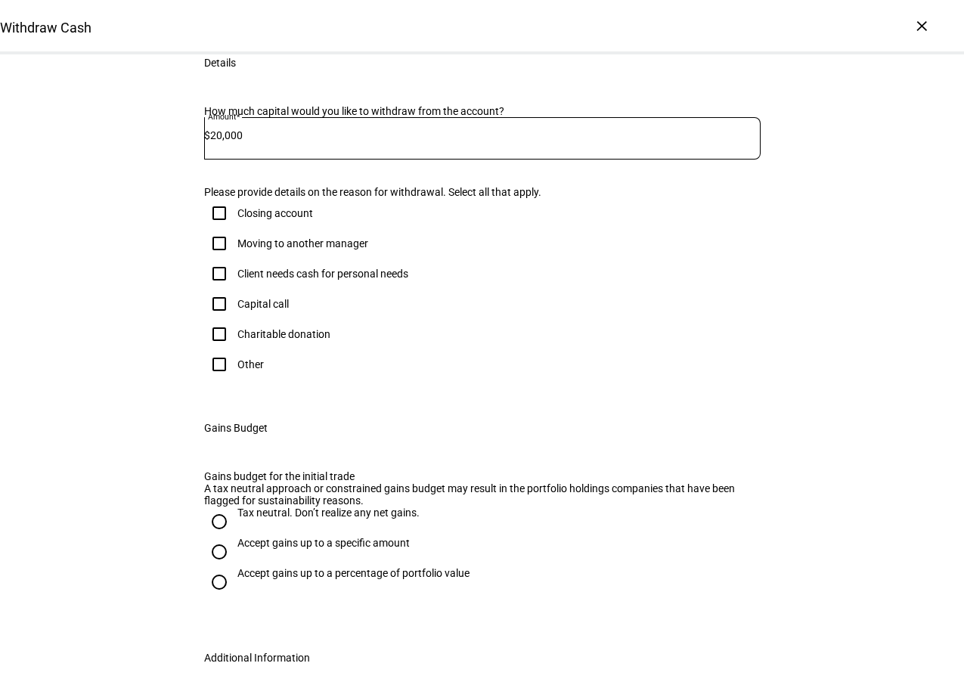
click at [212, 289] on input "Client needs cash for personal needs" at bounding box center [219, 274] width 30 height 30
checkbox input "true"
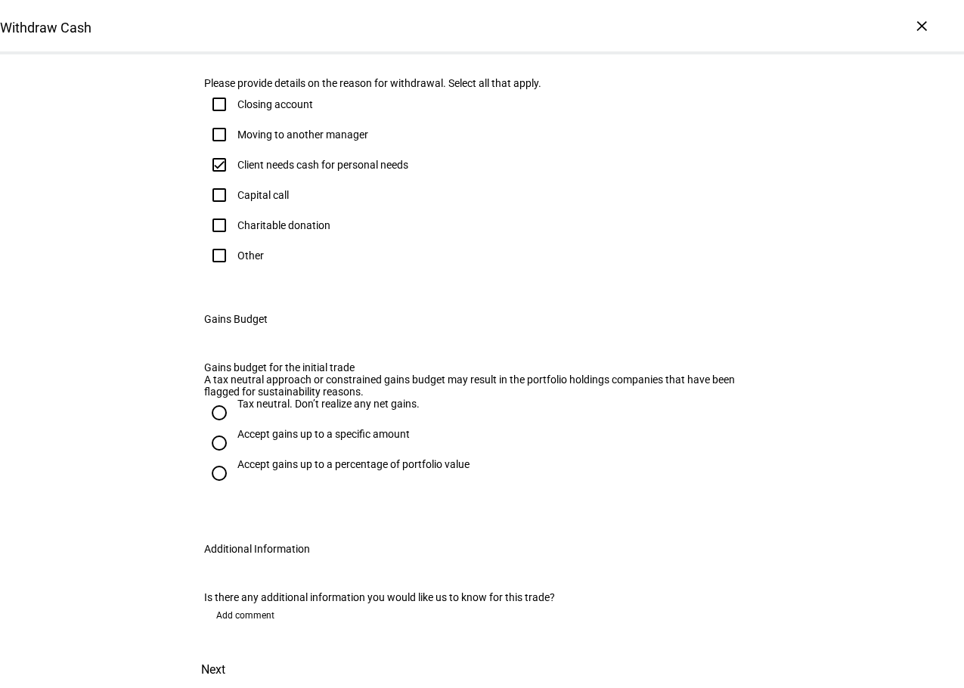
scroll to position [454, 0]
drag, startPoint x: 215, startPoint y: 539, endPoint x: 327, endPoint y: 545, distance: 112.2
click at [216, 428] on input "Tax neutral. Don’t realize any net gains." at bounding box center [219, 413] width 30 height 30
radio input "true"
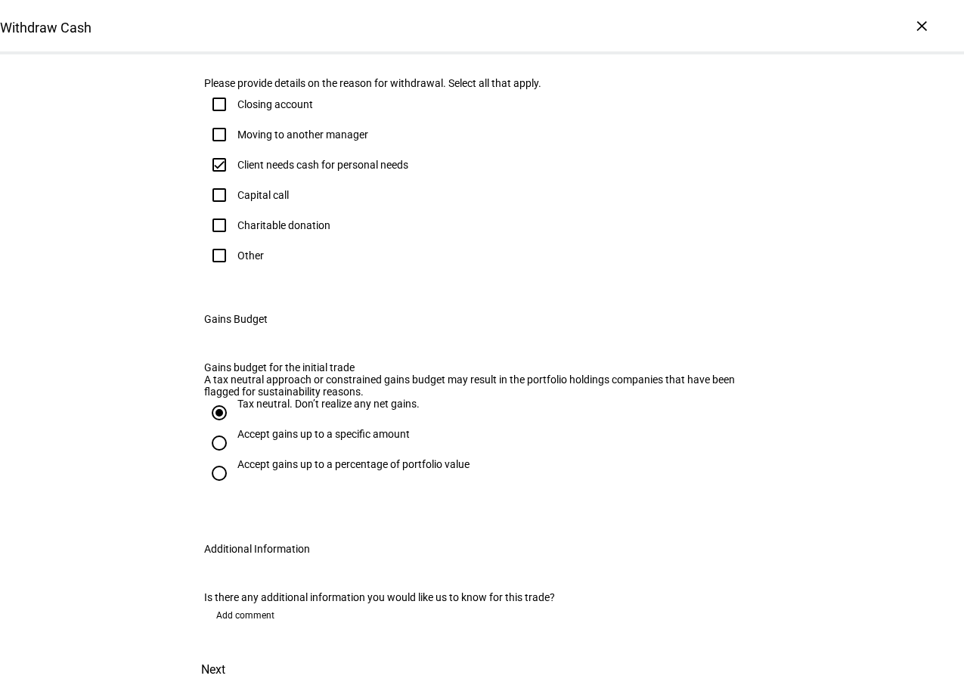
click at [225, 652] on span "Next" at bounding box center [213, 670] width 24 height 36
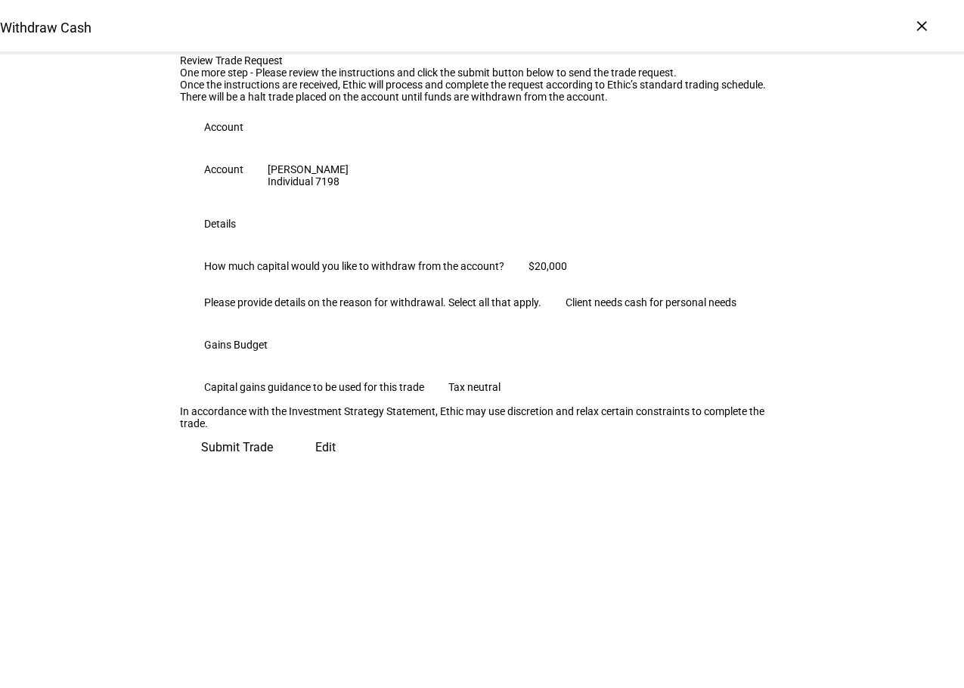
scroll to position [154, 0]
click at [273, 466] on span "Submit Trade" at bounding box center [237, 448] width 72 height 36
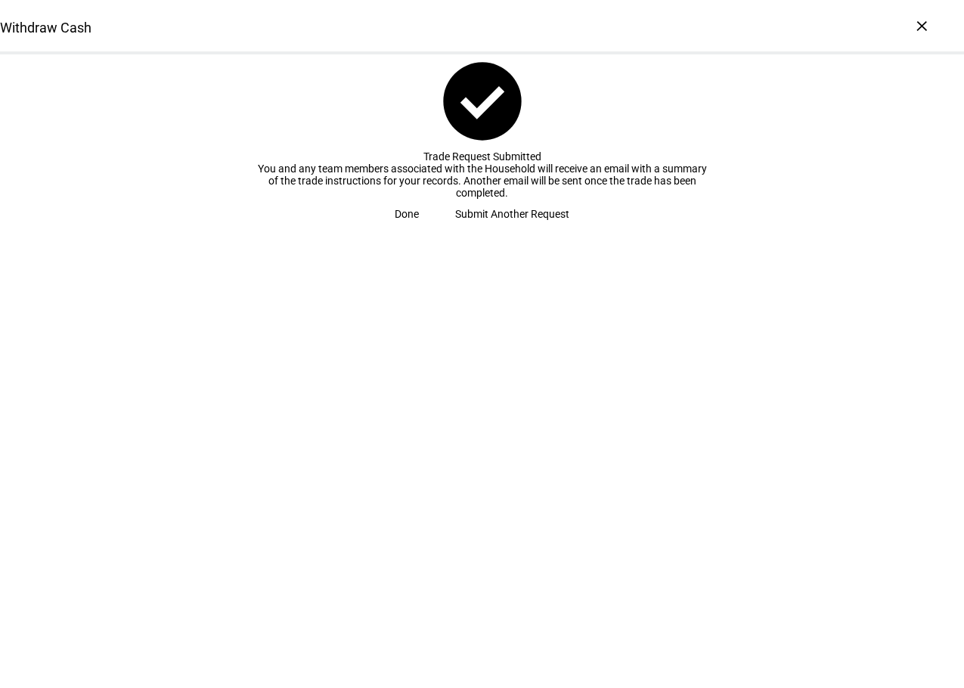
click at [419, 229] on span "Done" at bounding box center [407, 214] width 24 height 30
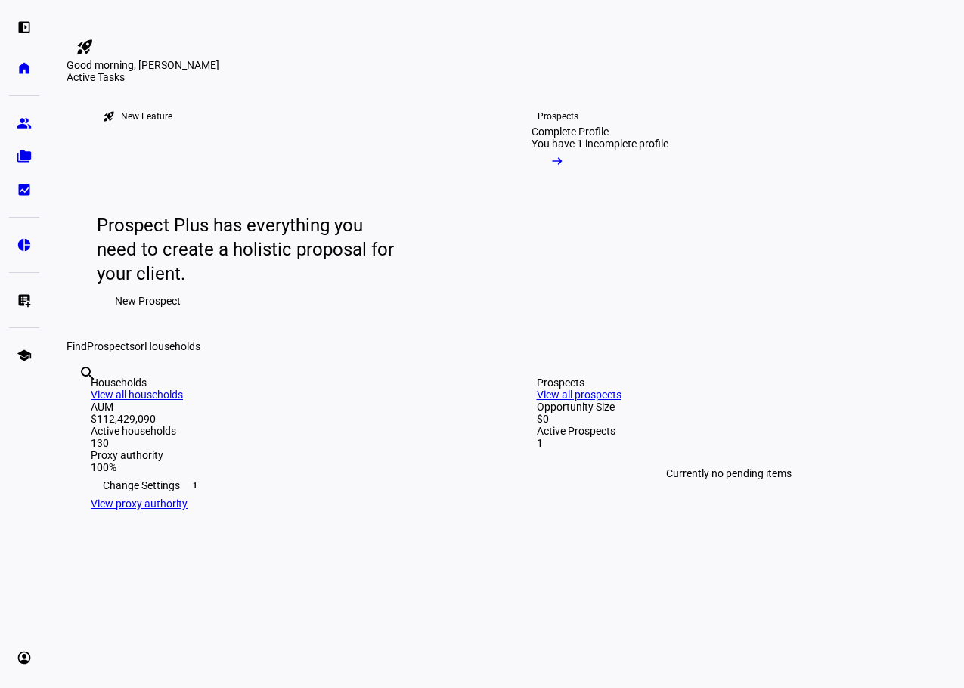
click at [91, 436] on div "search clear" at bounding box center [79, 394] width 24 height 83
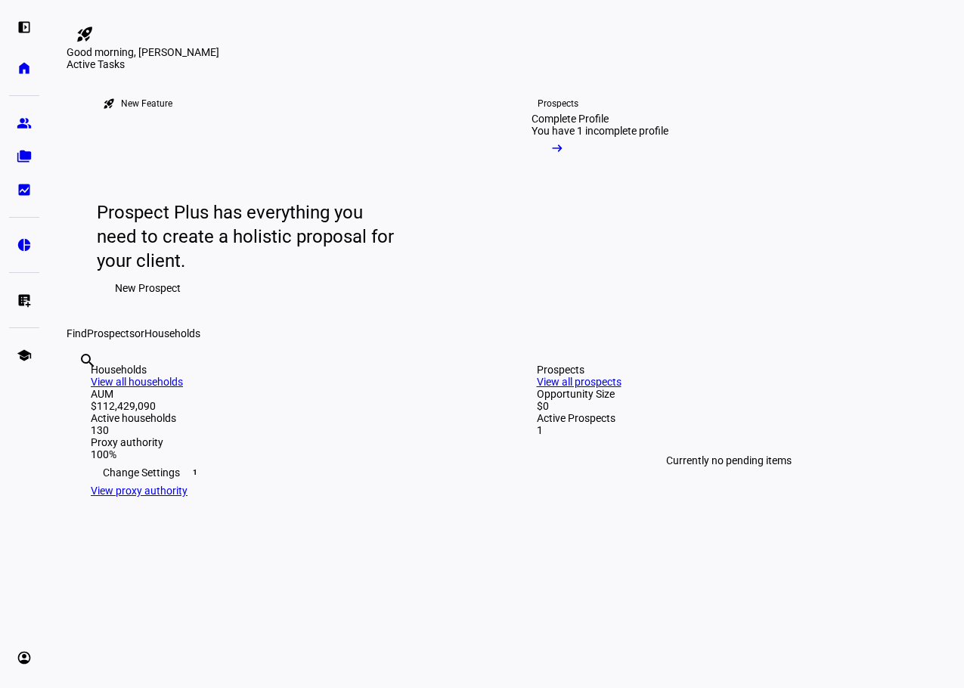
scroll to position [15, 0]
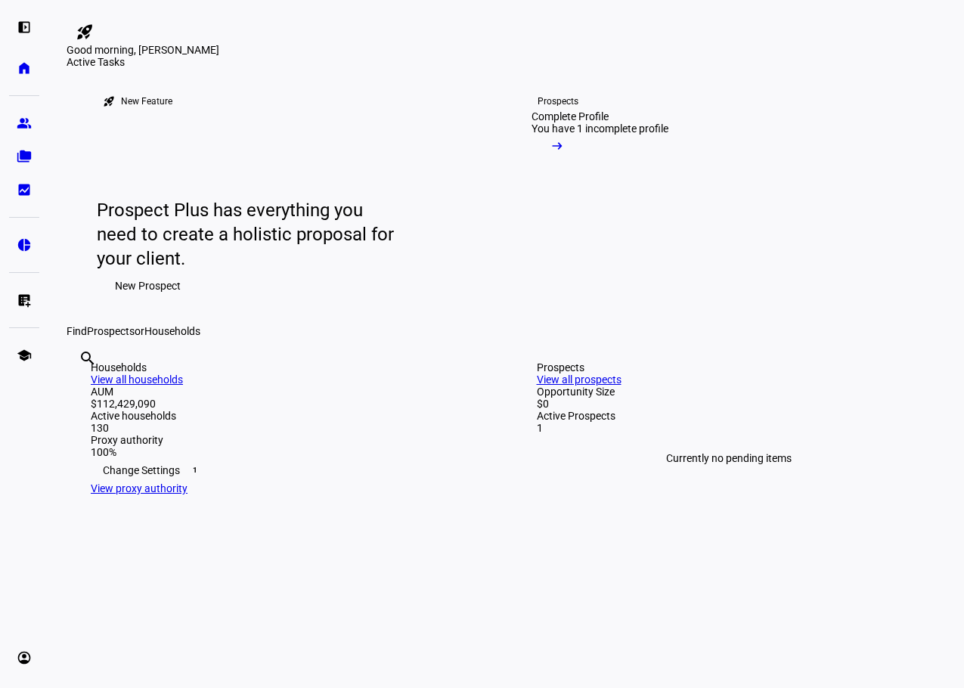
click at [91, 421] on div "search clear" at bounding box center [79, 378] width 24 height 83
click at [557, 56] on div "Good morning, [PERSON_NAME]" at bounding box center [507, 50] width 880 height 12
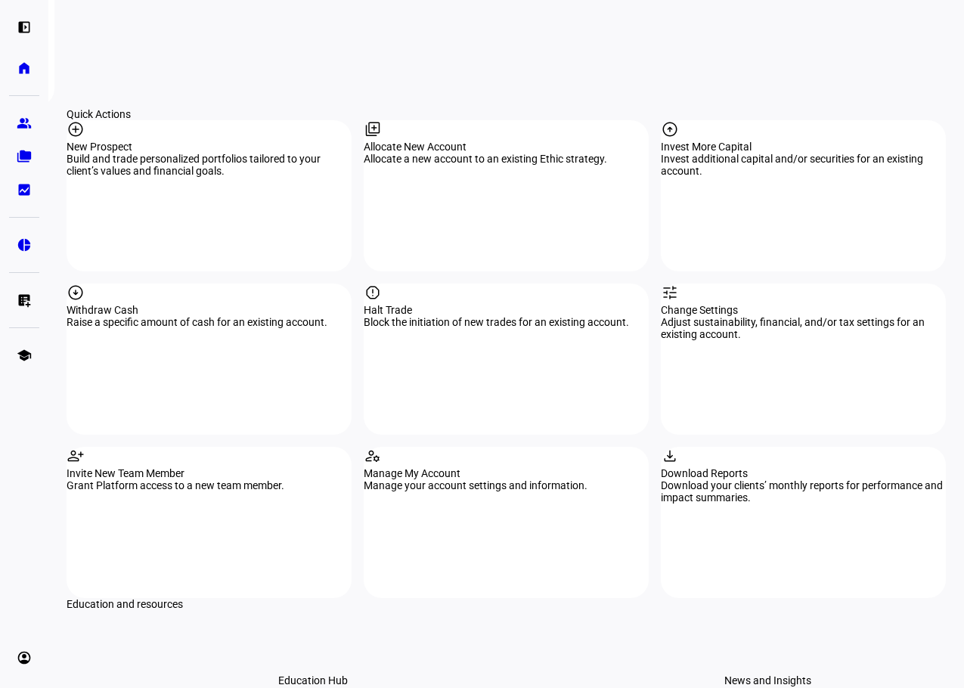
scroll to position [1362, 0]
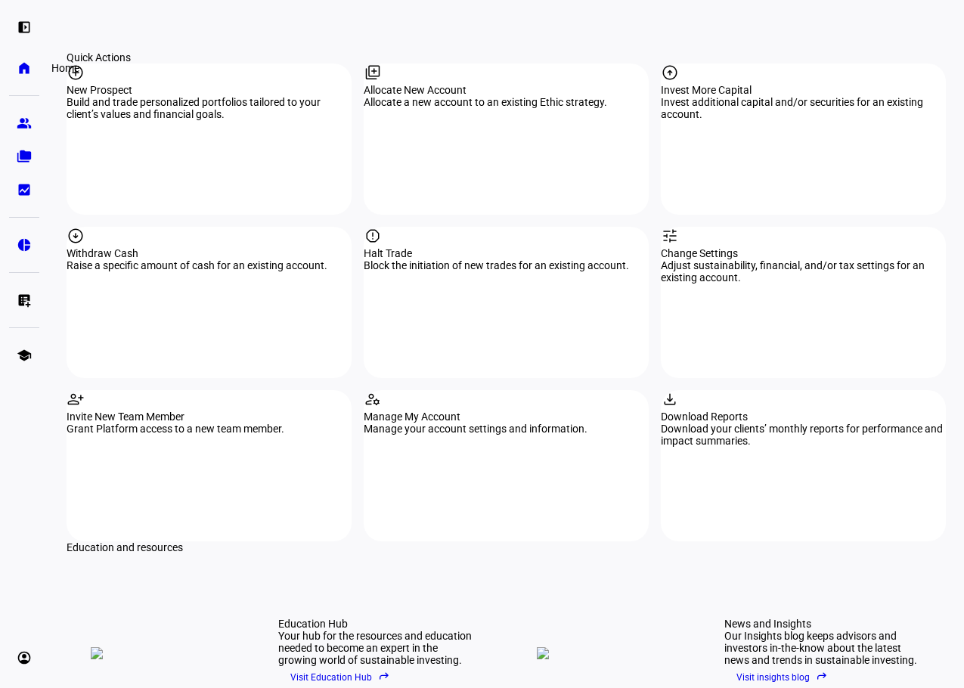
click at [22, 69] on eth-mat-symbol "home" at bounding box center [24, 68] width 15 height 15
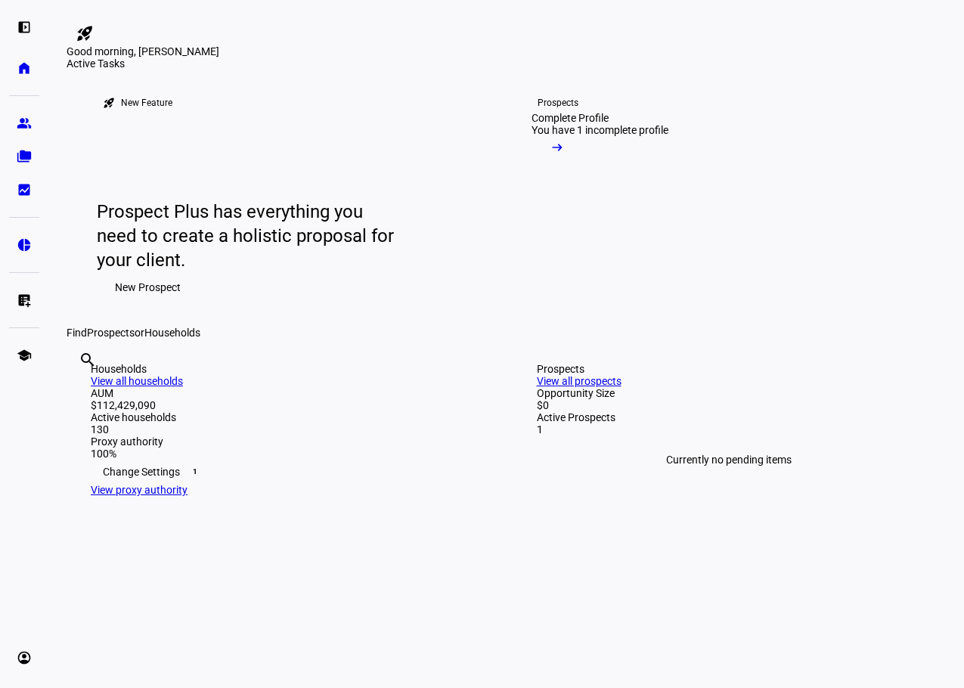
scroll to position [0, 0]
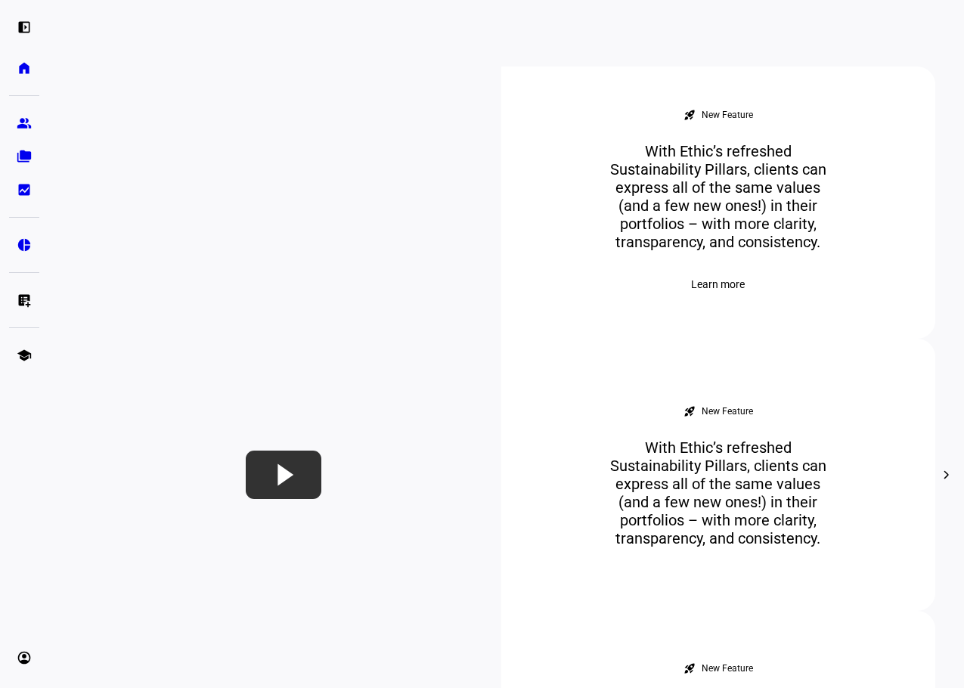
scroll to position [530, 0]
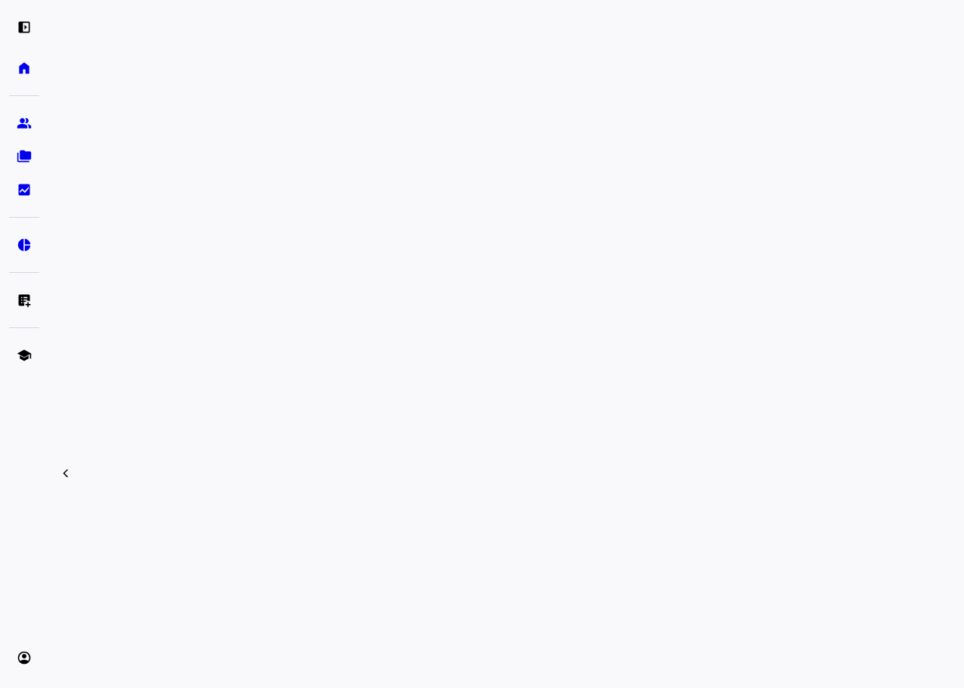
click at [898, 363] on div "rocket_launch Product Updates The latest features and improvements Powered by L…" at bounding box center [507, 643] width 880 height 2309
